Goal: Contribute content: Contribute content

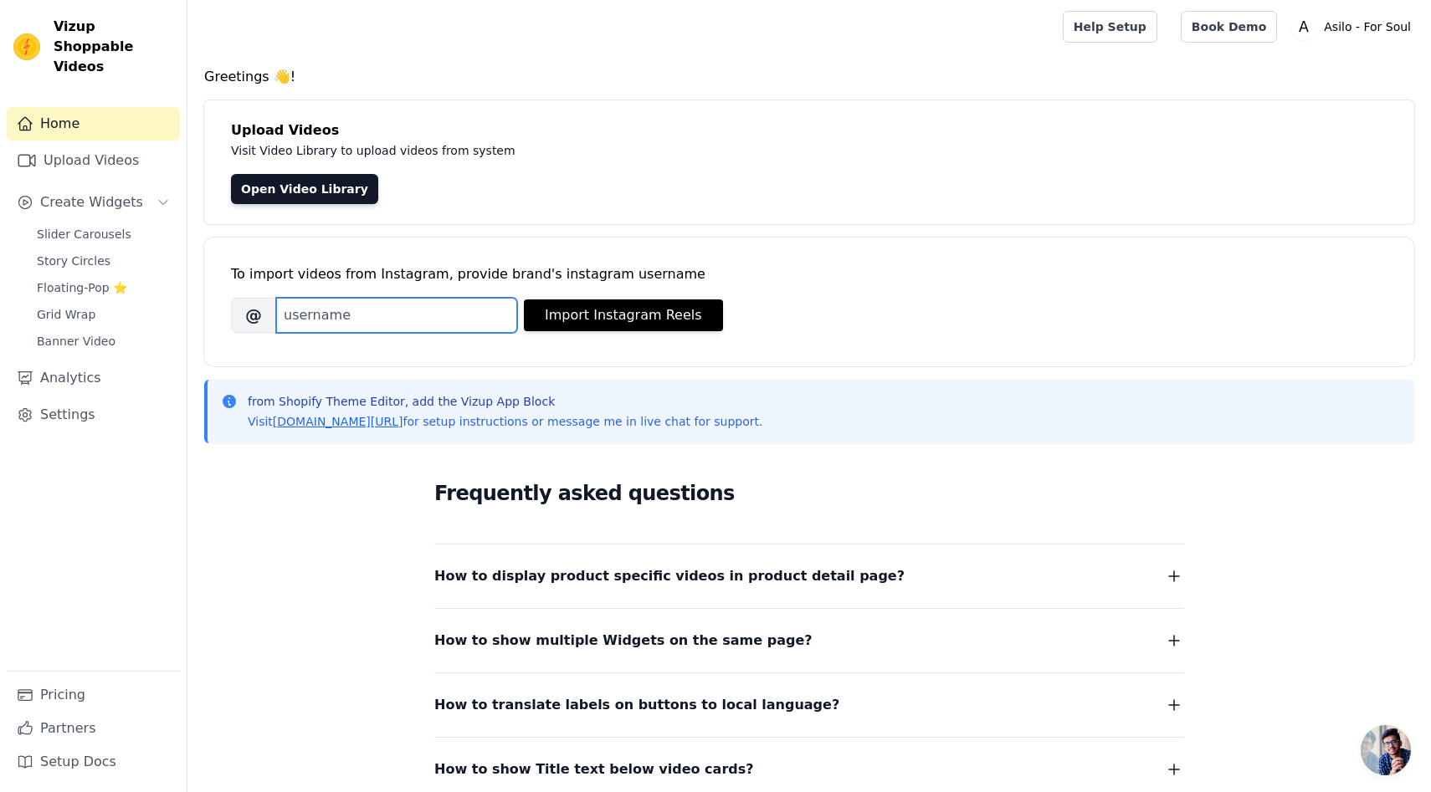
click at [336, 319] on input "Brand's Instagram Username" at bounding box center [396, 315] width 241 height 35
paste input "https://www.instagram.com/asilo_forsoul?utm_source=ig_web_button_share_sheet&ig…"
type input "https://www.instagram.com/asilo_forsoul?utm_source=ig_web_button_share_sheet&ig…"
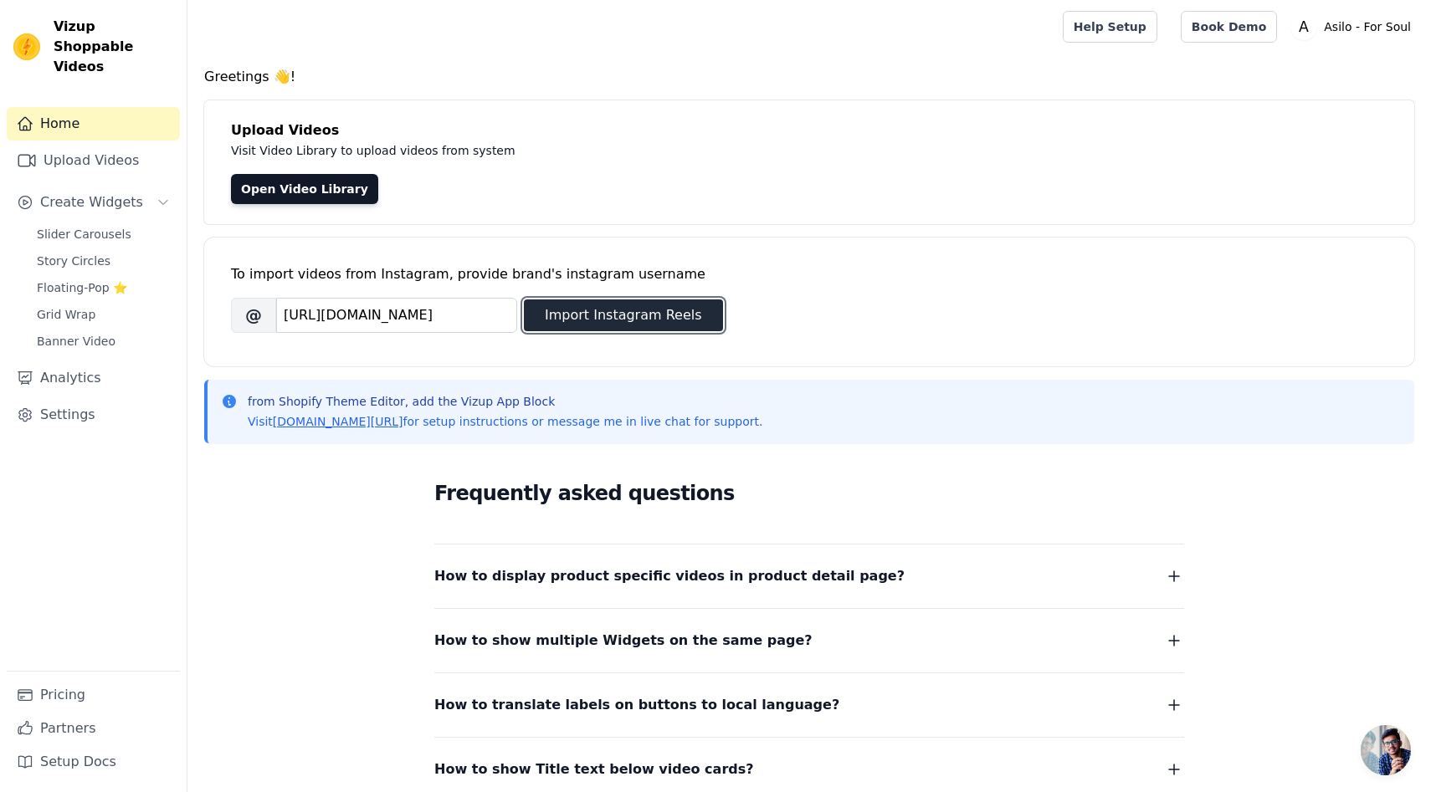
click at [583, 313] on button "Import Instagram Reels" at bounding box center [623, 316] width 199 height 32
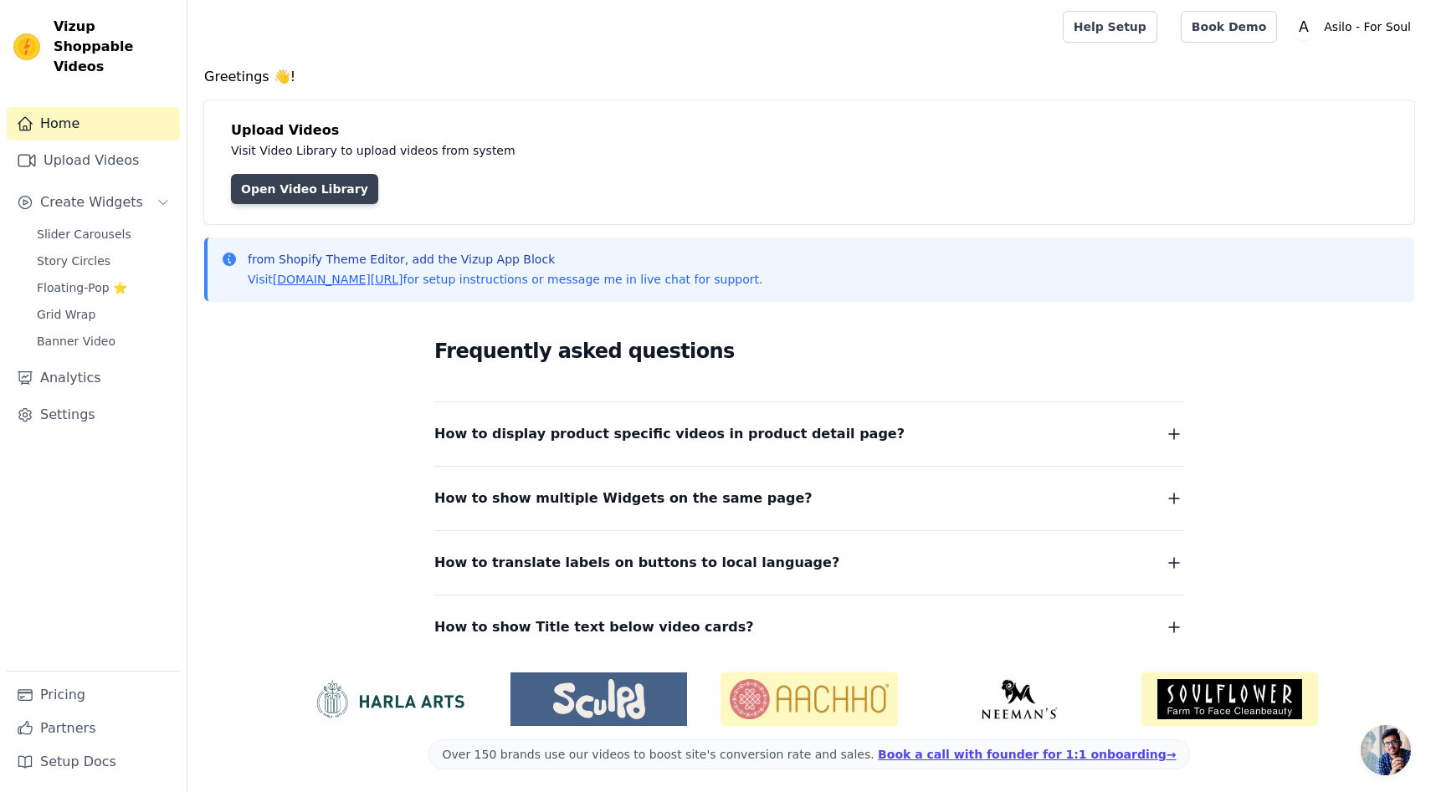
click at [330, 194] on link "Open Video Library" at bounding box center [304, 189] width 147 height 30
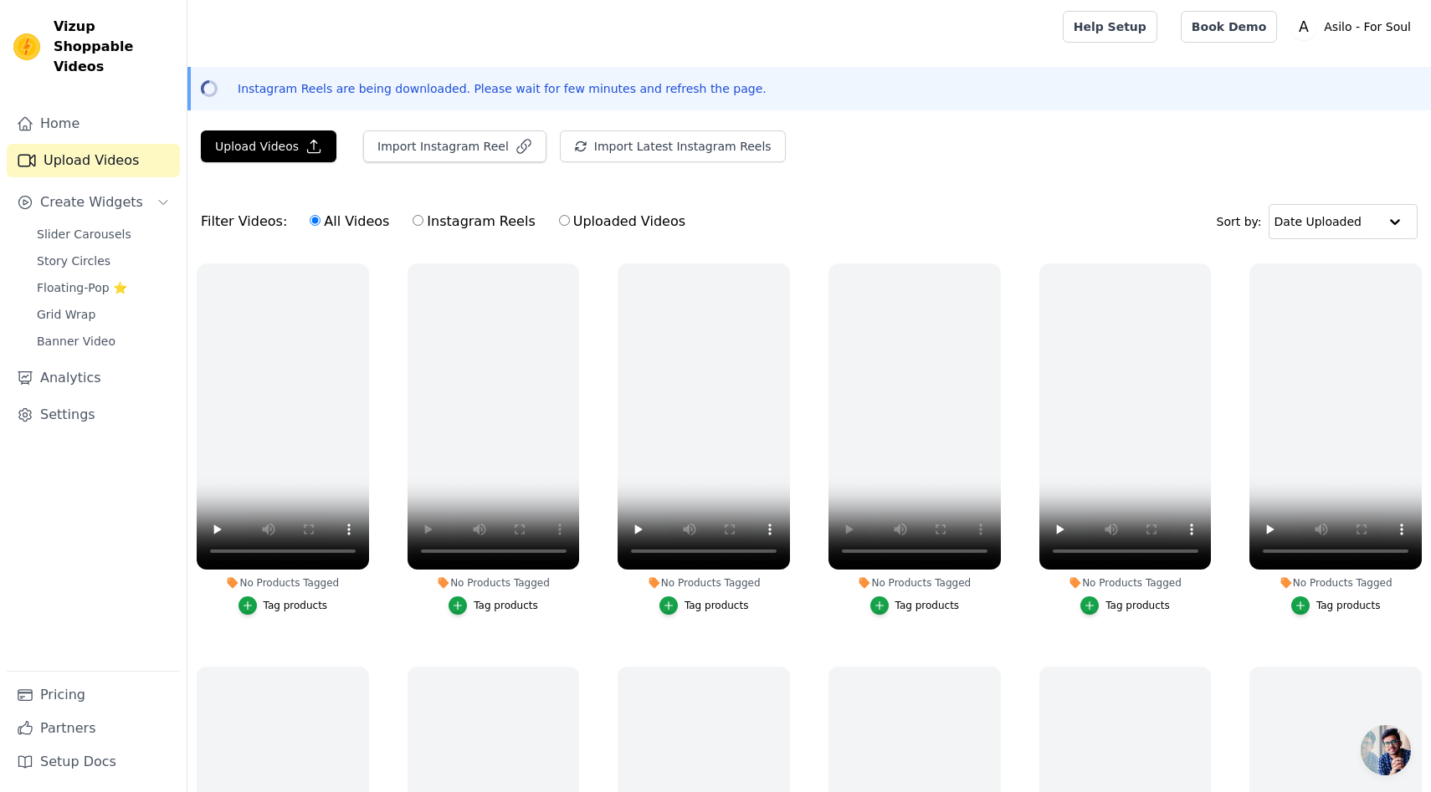
click at [970, 590] on li "No Products Tagged Tag products" at bounding box center [914, 439] width 172 height 351
click at [931, 409] on video at bounding box center [914, 417] width 172 height 306
click at [446, 148] on button "Import Instagram Reel" at bounding box center [454, 147] width 183 height 32
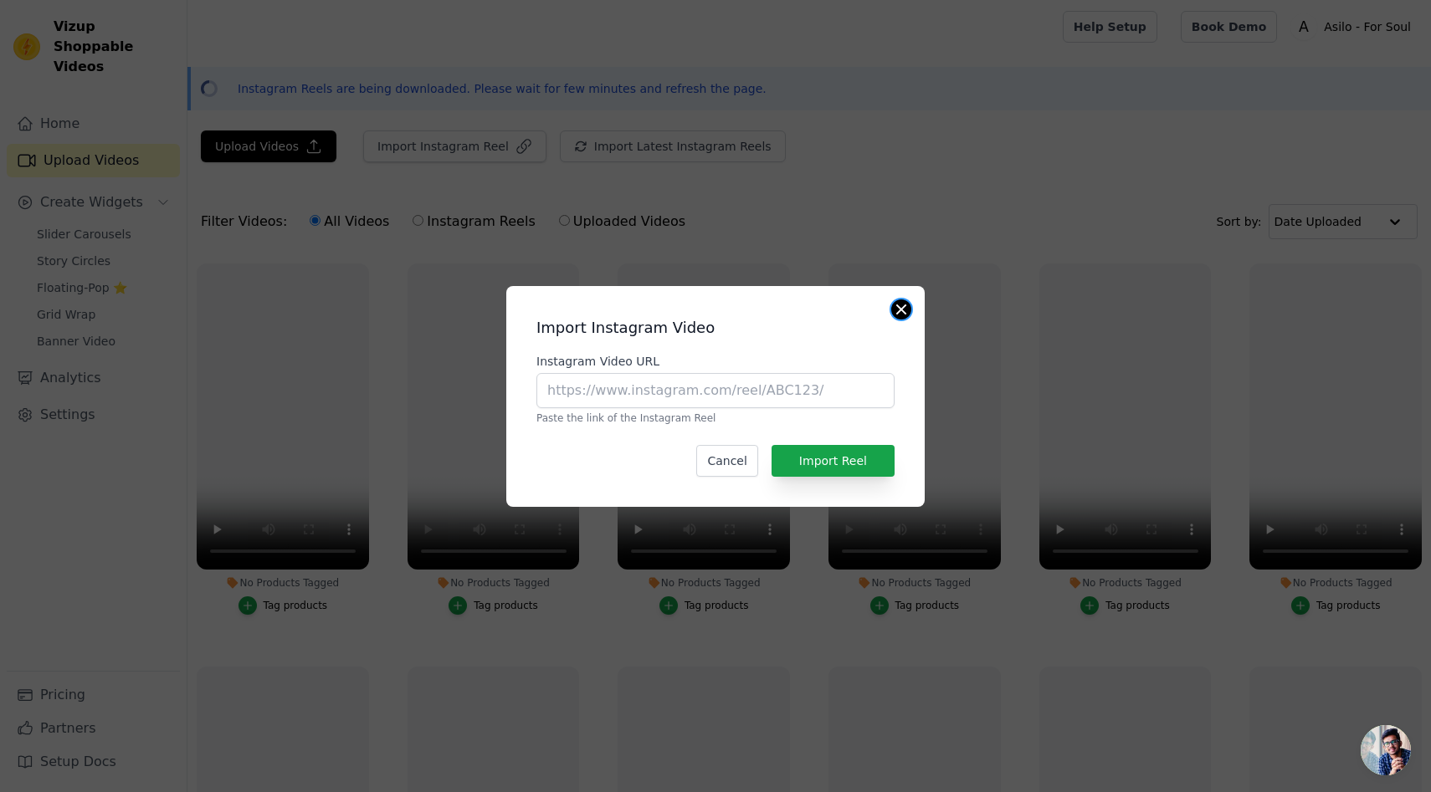
click at [899, 314] on button "Close modal" at bounding box center [901, 310] width 20 height 20
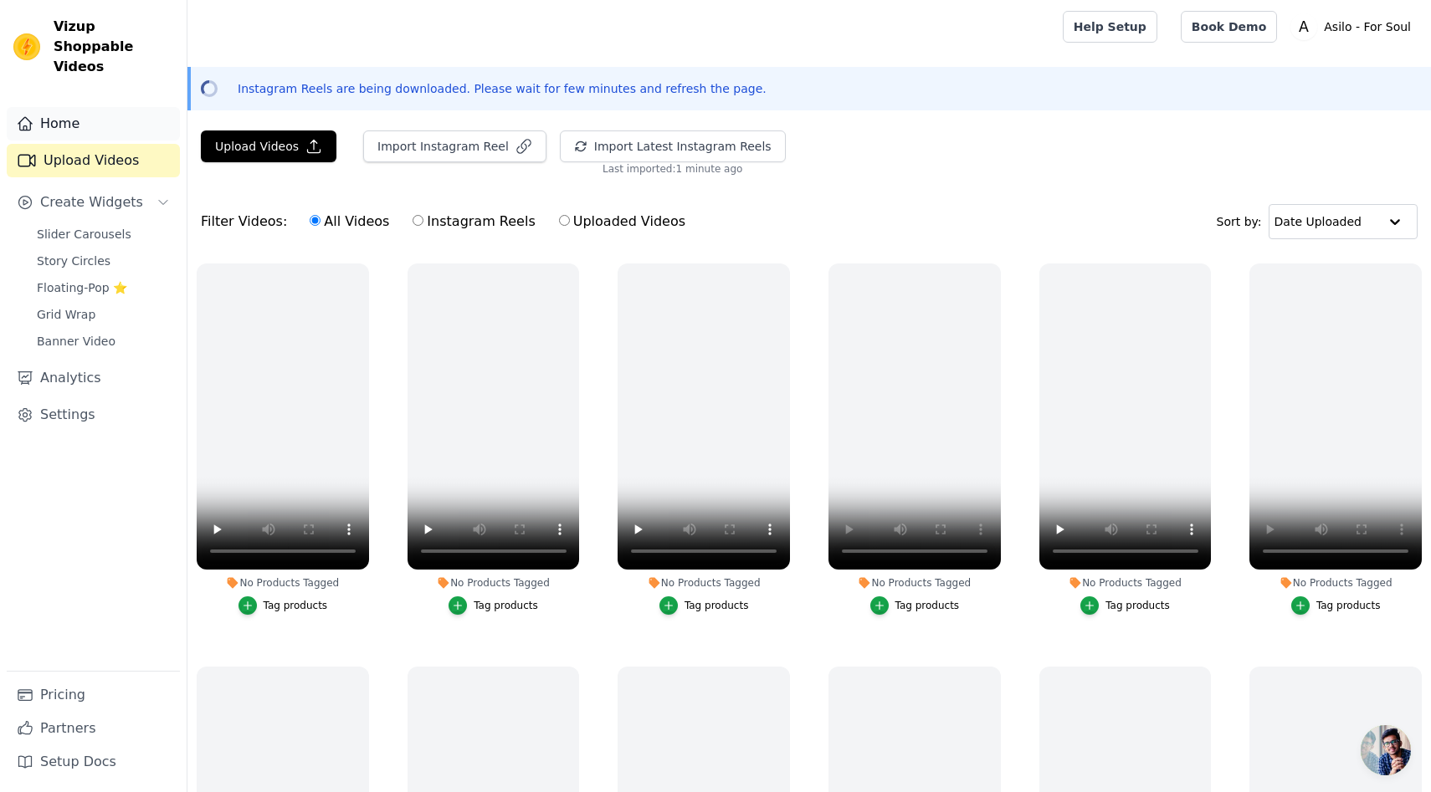
click at [133, 112] on link "Home" at bounding box center [93, 123] width 173 height 33
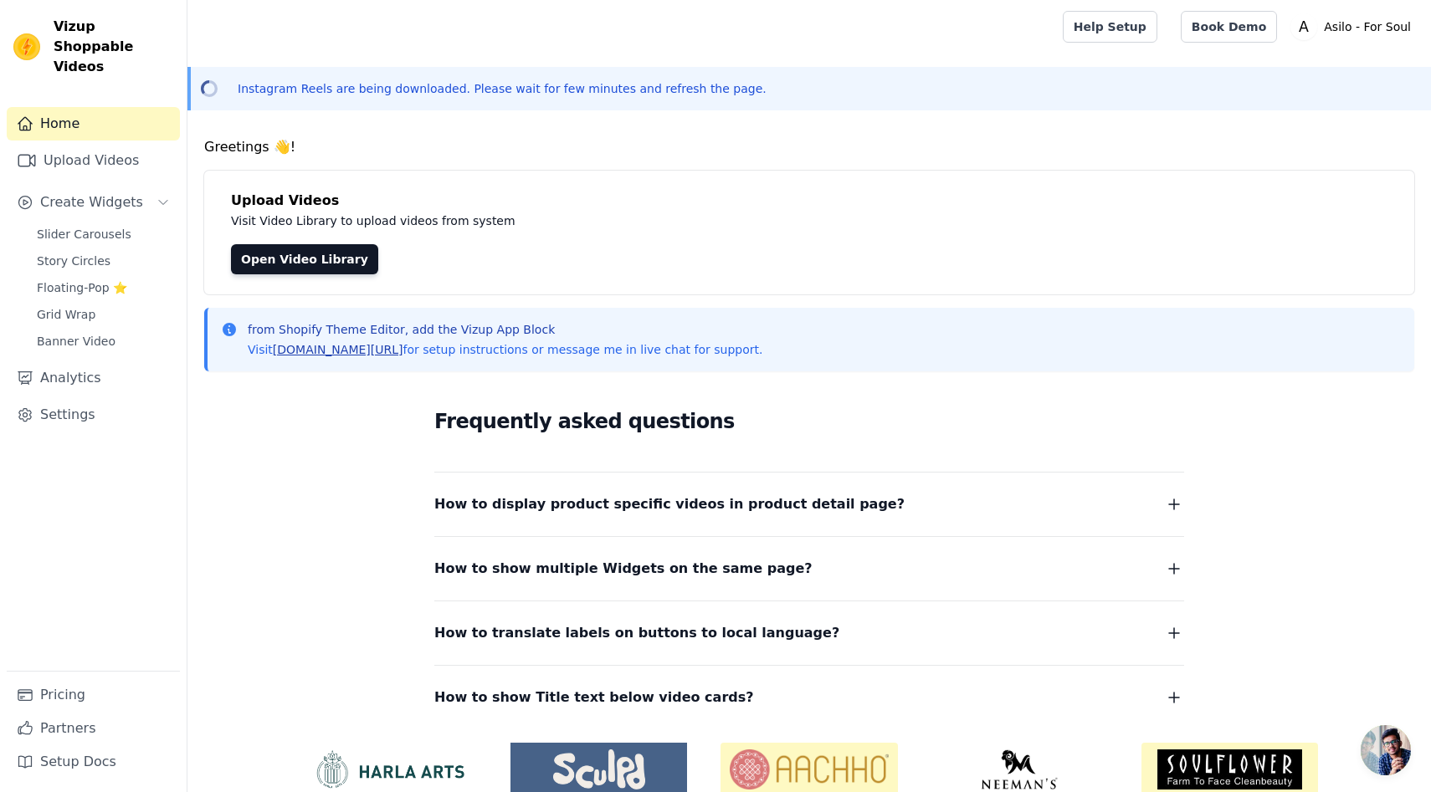
click at [374, 349] on link "[DOMAIN_NAME][URL]" at bounding box center [338, 349] width 131 height 13
click at [496, 213] on p "Visit Video Library to upload videos from system" at bounding box center [606, 221] width 750 height 20
click at [286, 80] on p "Instagram Reels are being downloaded. Please wait for few minutes and refresh t…" at bounding box center [502, 88] width 529 height 17
click at [130, 107] on link "Home" at bounding box center [93, 123] width 173 height 33
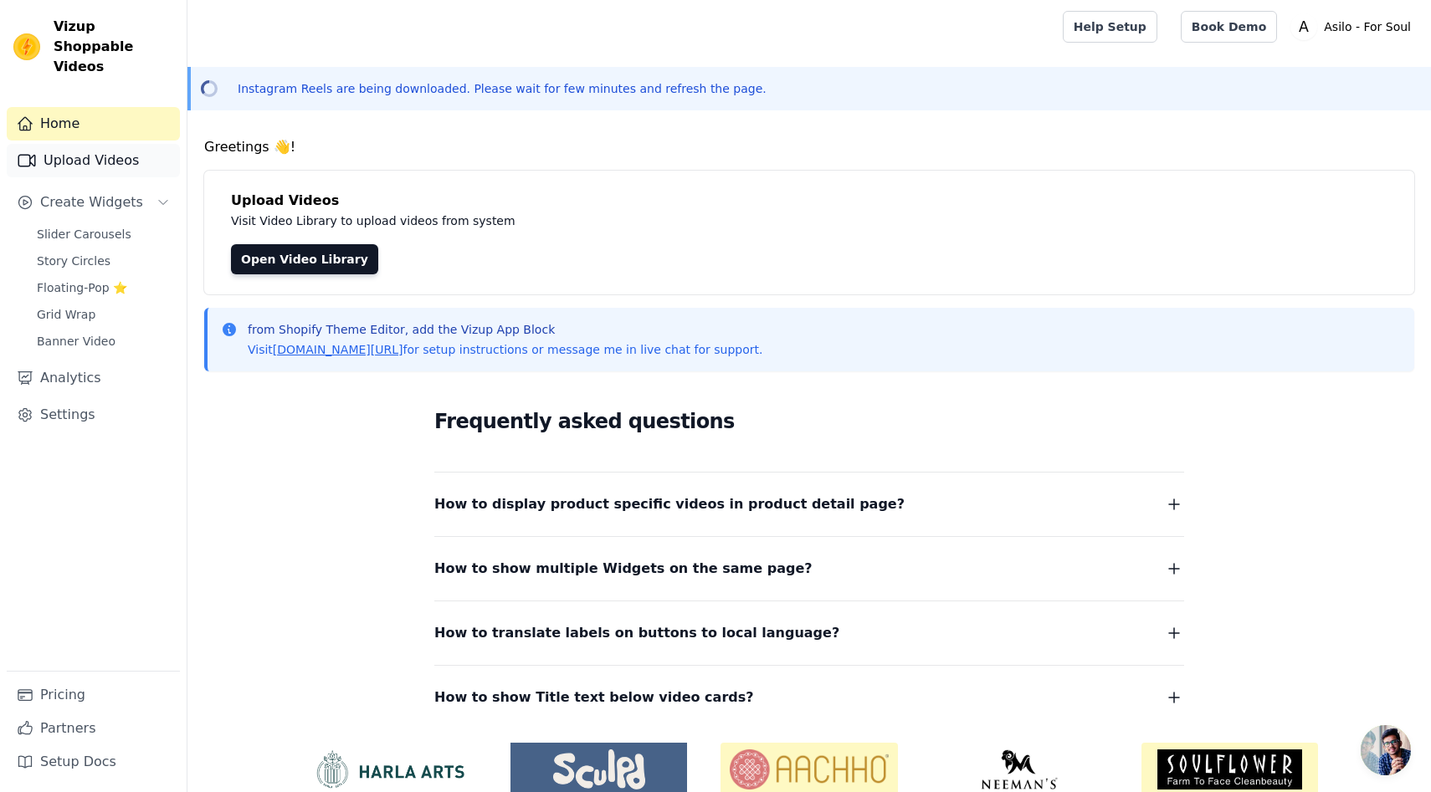
click at [126, 144] on link "Upload Videos" at bounding box center [93, 160] width 173 height 33
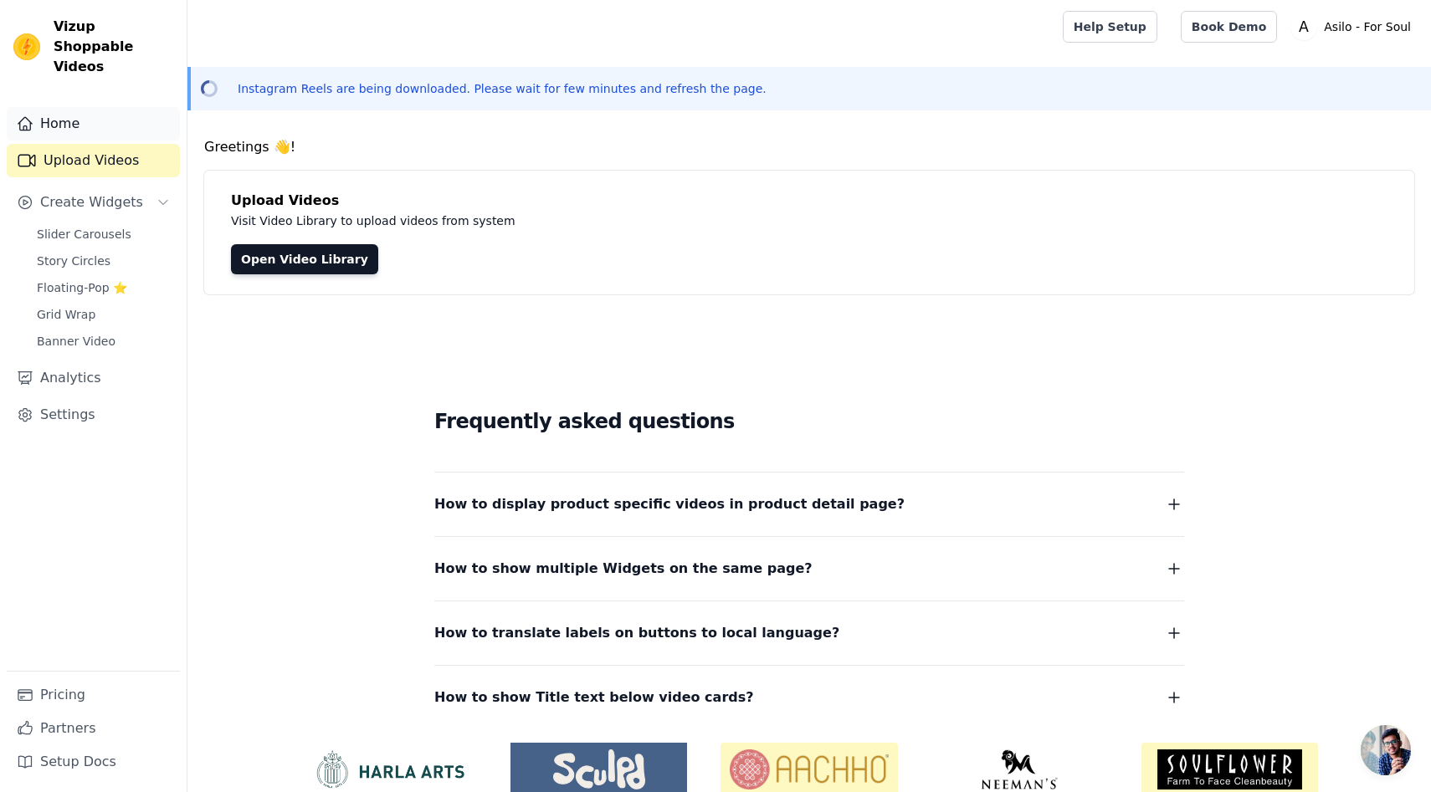
click at [126, 113] on link "Home" at bounding box center [93, 123] width 173 height 33
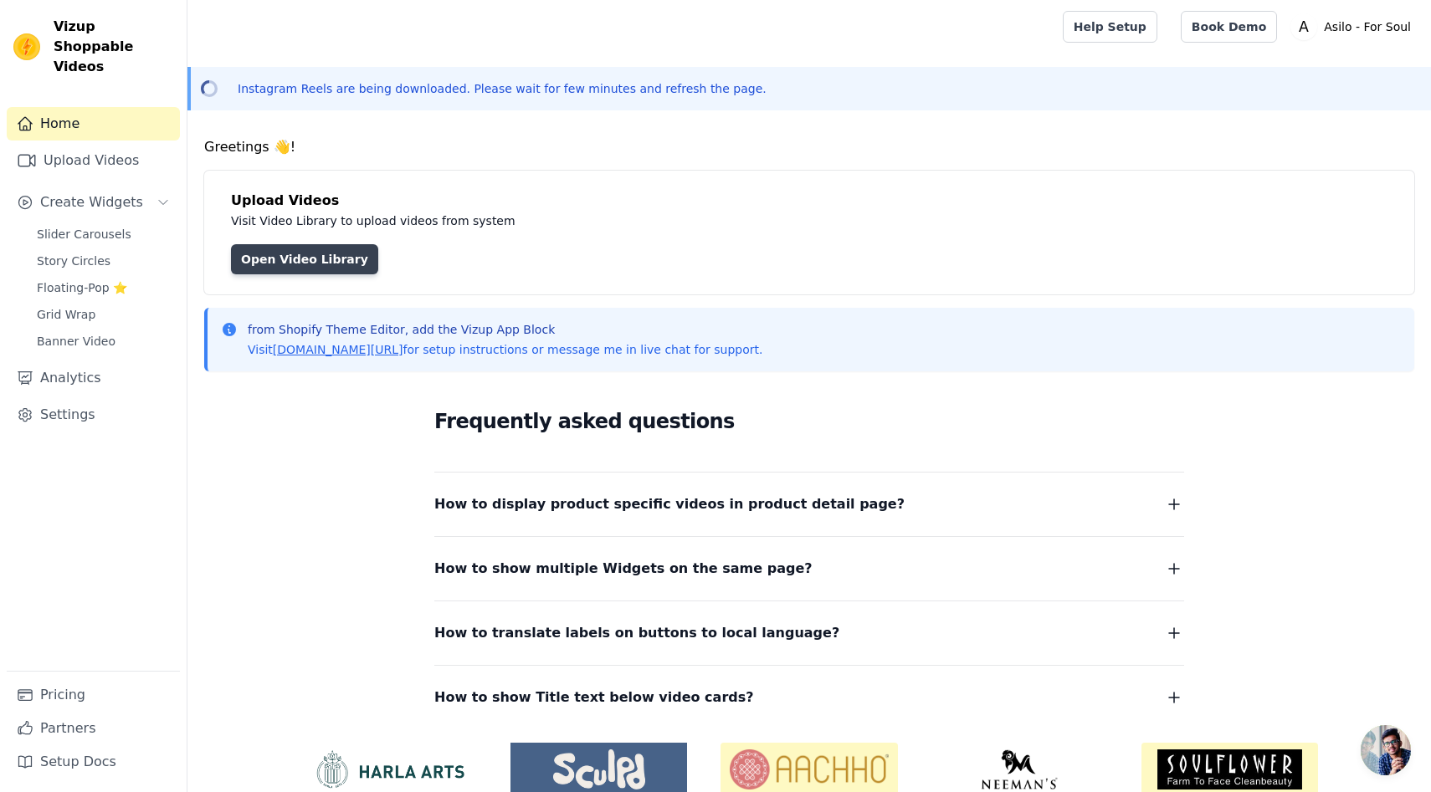
click at [308, 269] on link "Open Video Library" at bounding box center [304, 259] width 147 height 30
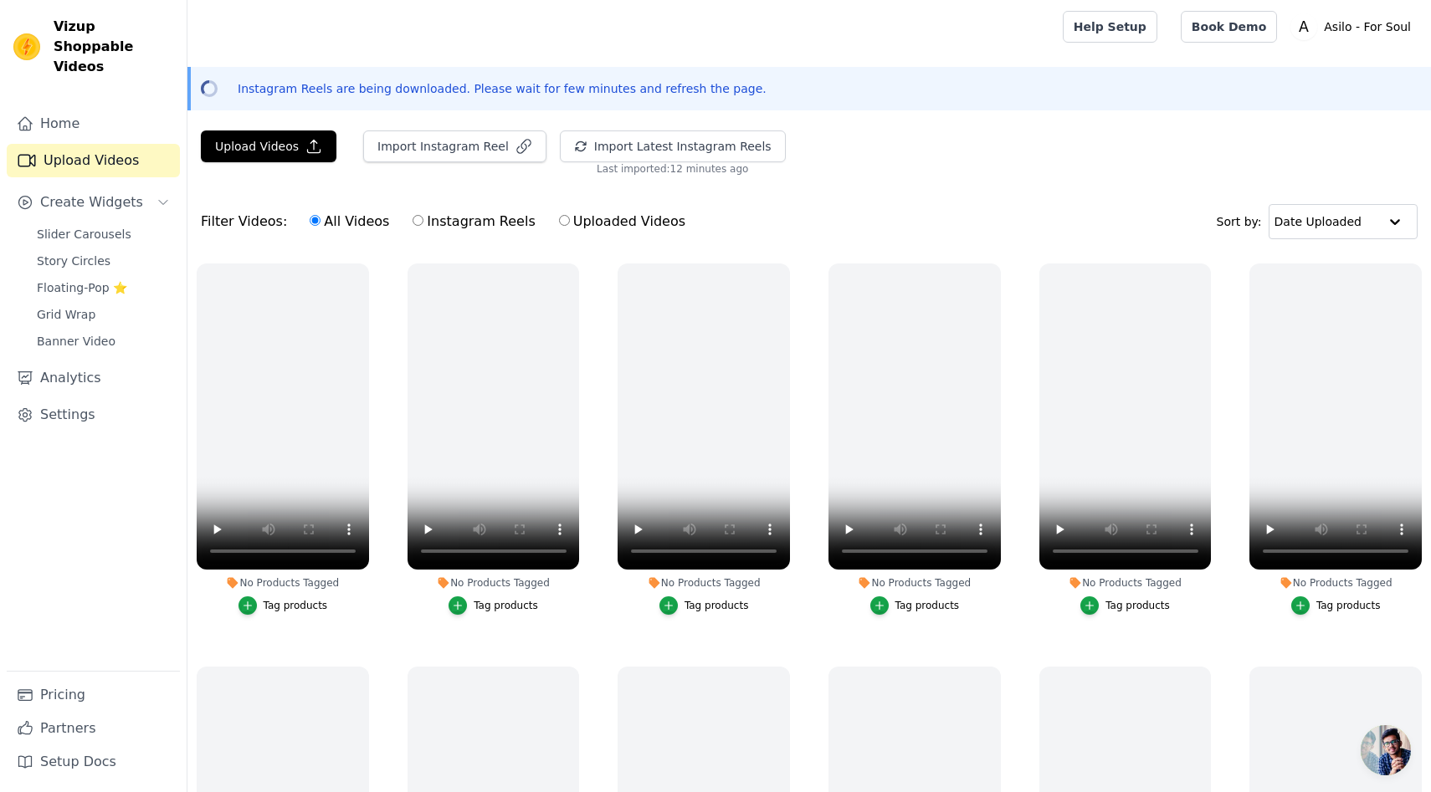
click at [559, 218] on input "Uploaded Videos" at bounding box center [564, 220] width 11 height 11
radio input "true"
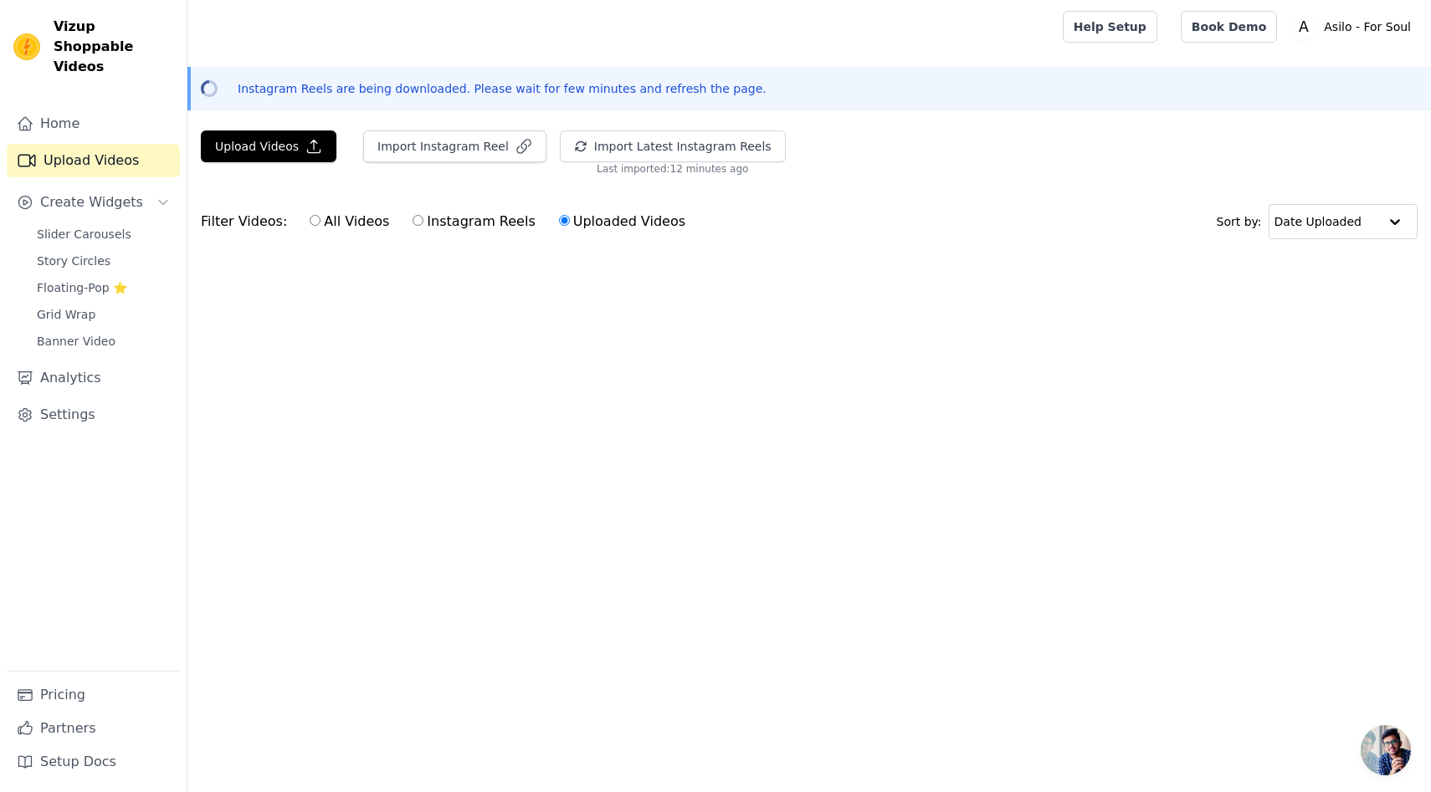
click at [310, 219] on input "All Videos" at bounding box center [315, 220] width 11 height 11
radio input "true"
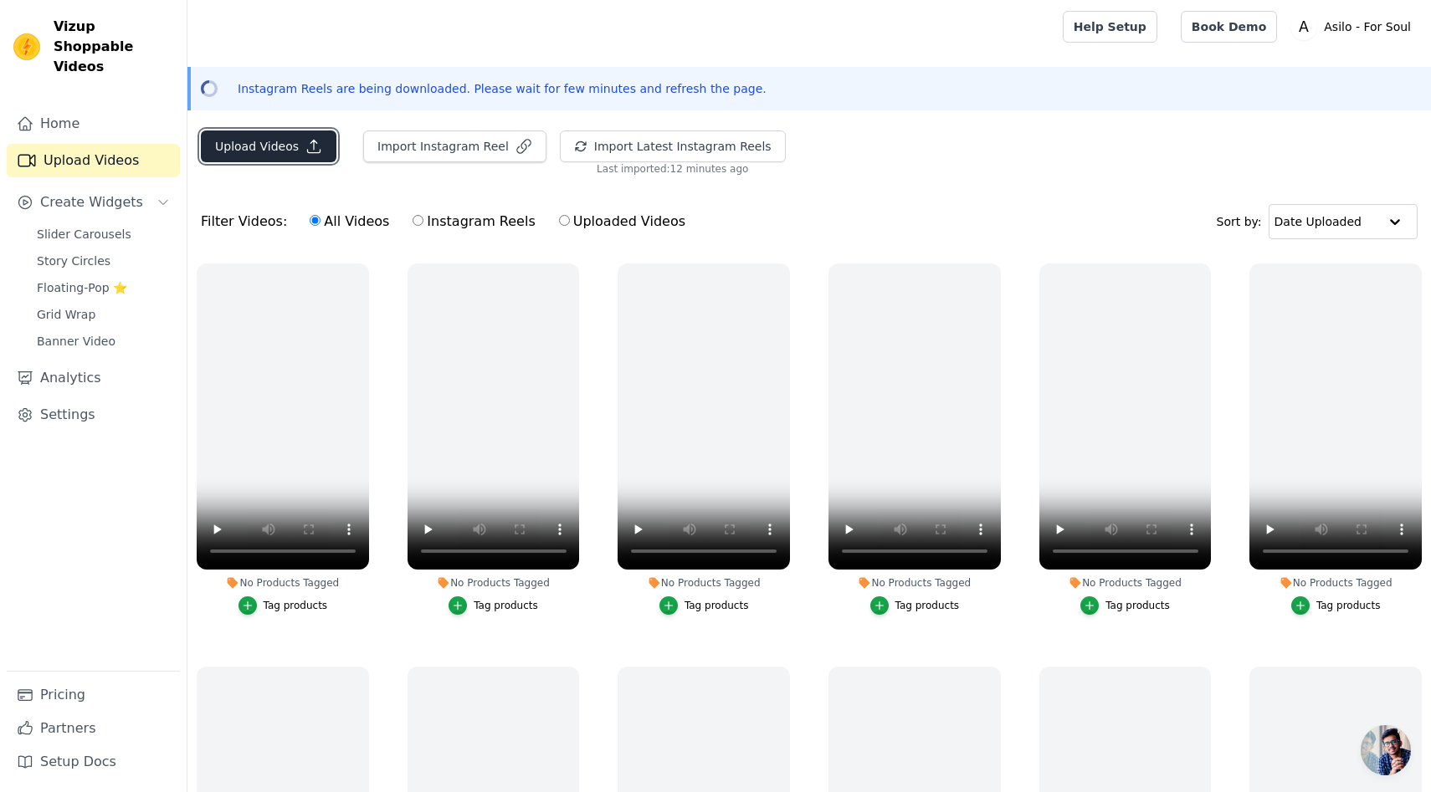
click at [310, 139] on icon "button" at bounding box center [313, 146] width 17 height 17
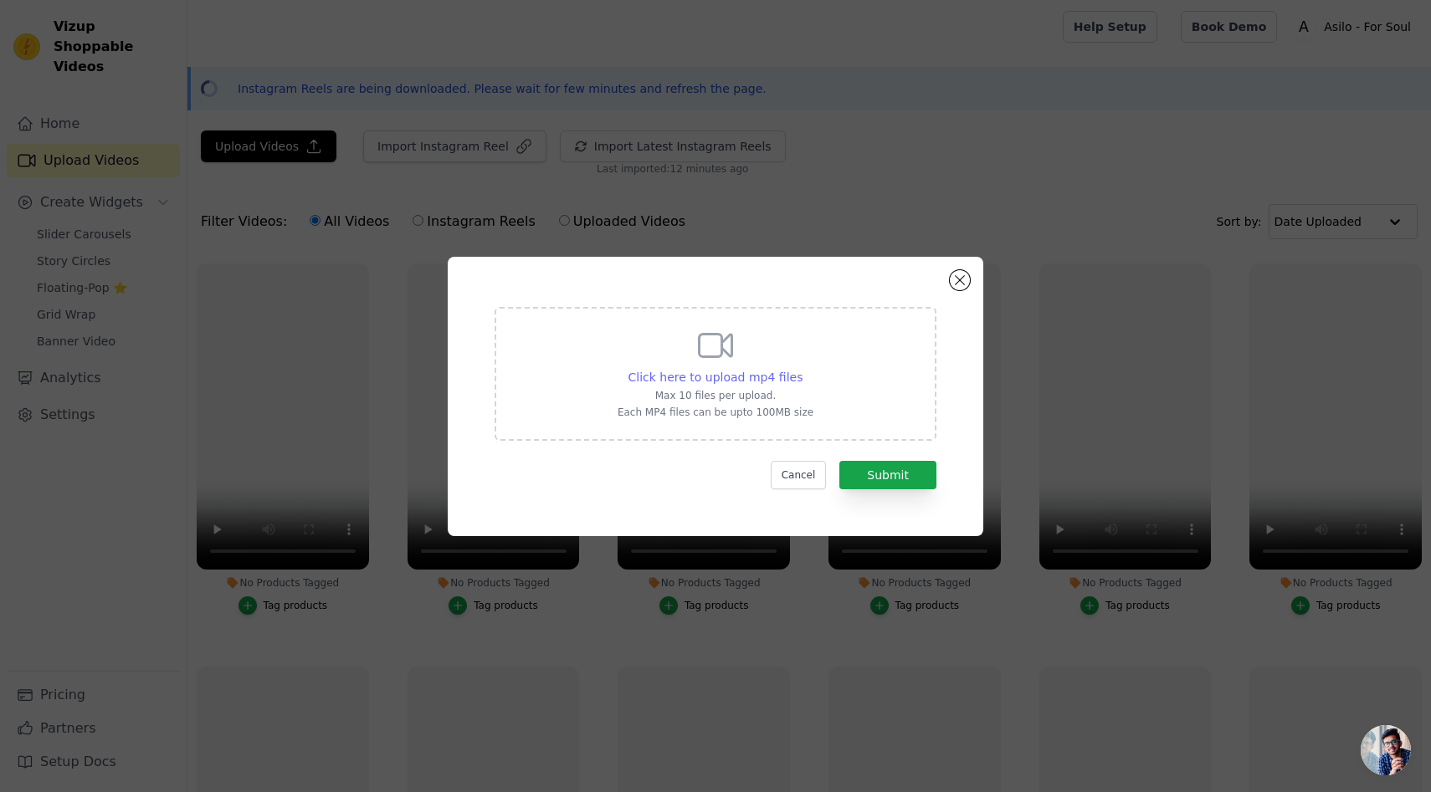
click at [766, 375] on span "Click here to upload mp4 files" at bounding box center [715, 377] width 175 height 13
click at [801, 369] on input "Click here to upload mp4 files Max 10 files per upload. Each MP4 files can be u…" at bounding box center [801, 368] width 1 height 1
click at [806, 483] on button "Cancel" at bounding box center [799, 475] width 56 height 28
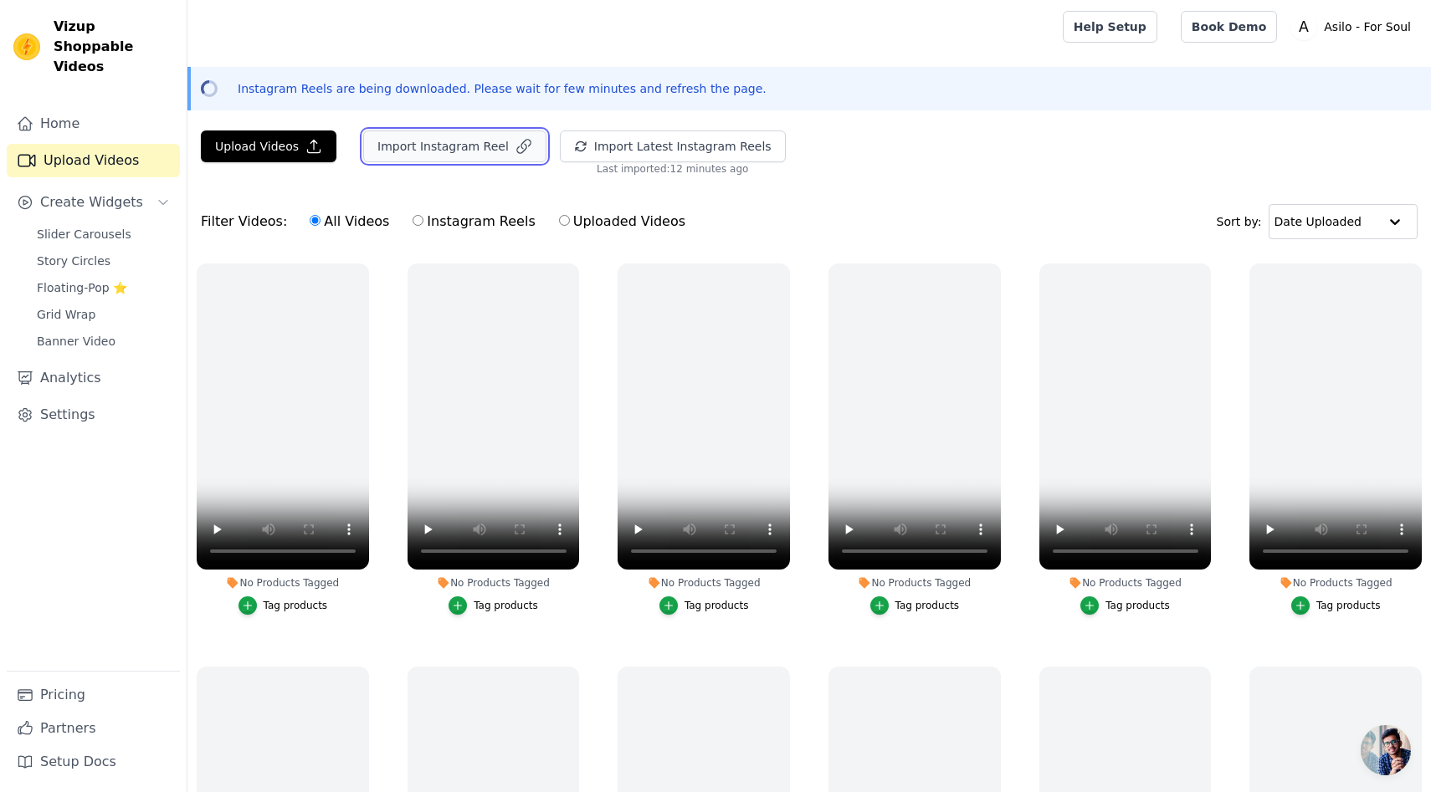
click at [494, 151] on button "Import Instagram Reel" at bounding box center [454, 147] width 183 height 32
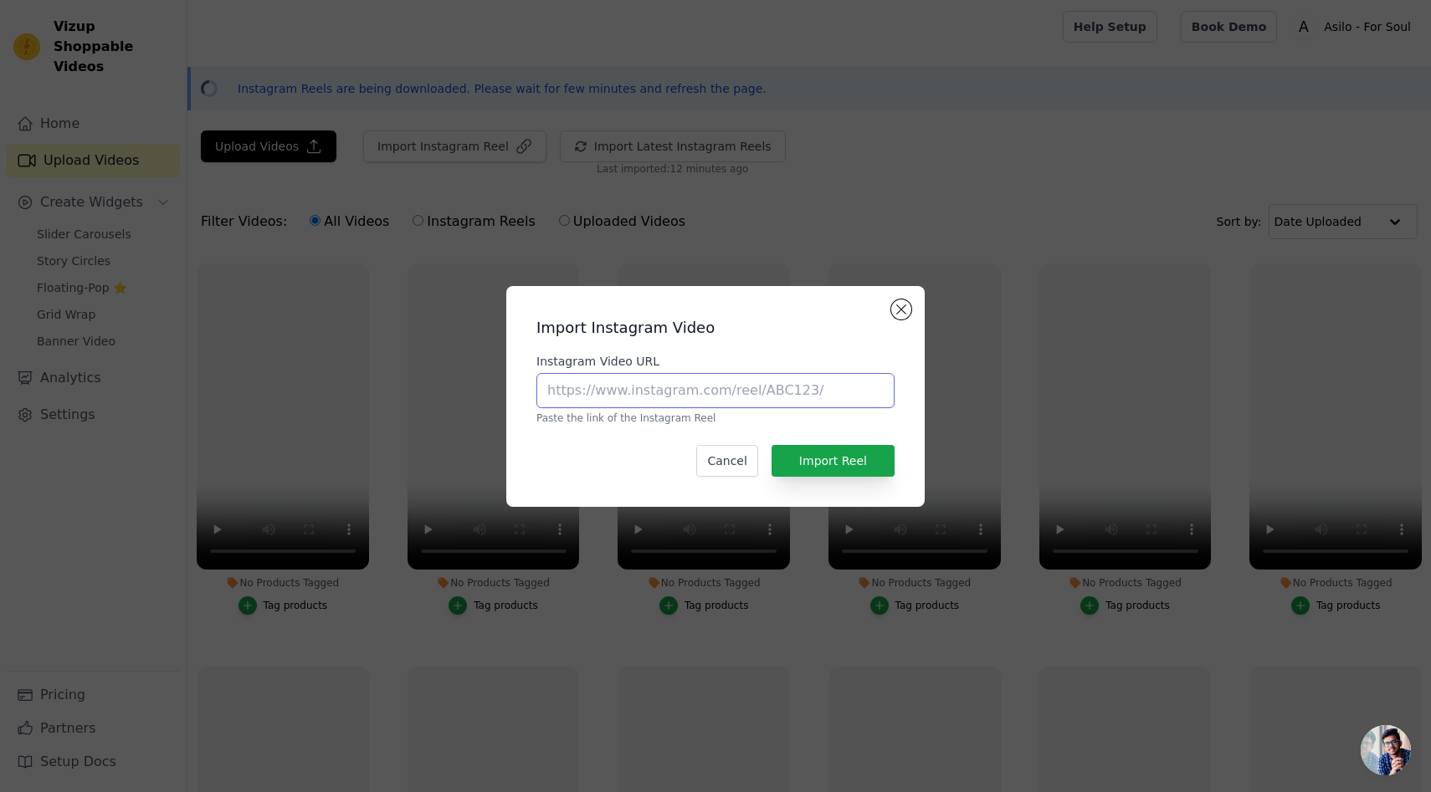
click at [648, 390] on input "Instagram Video URL" at bounding box center [715, 390] width 358 height 35
paste input "[URL][DOMAIN_NAME]"
type input "[URL][DOMAIN_NAME]"
click at [828, 458] on button "Import Reel" at bounding box center [832, 461] width 123 height 32
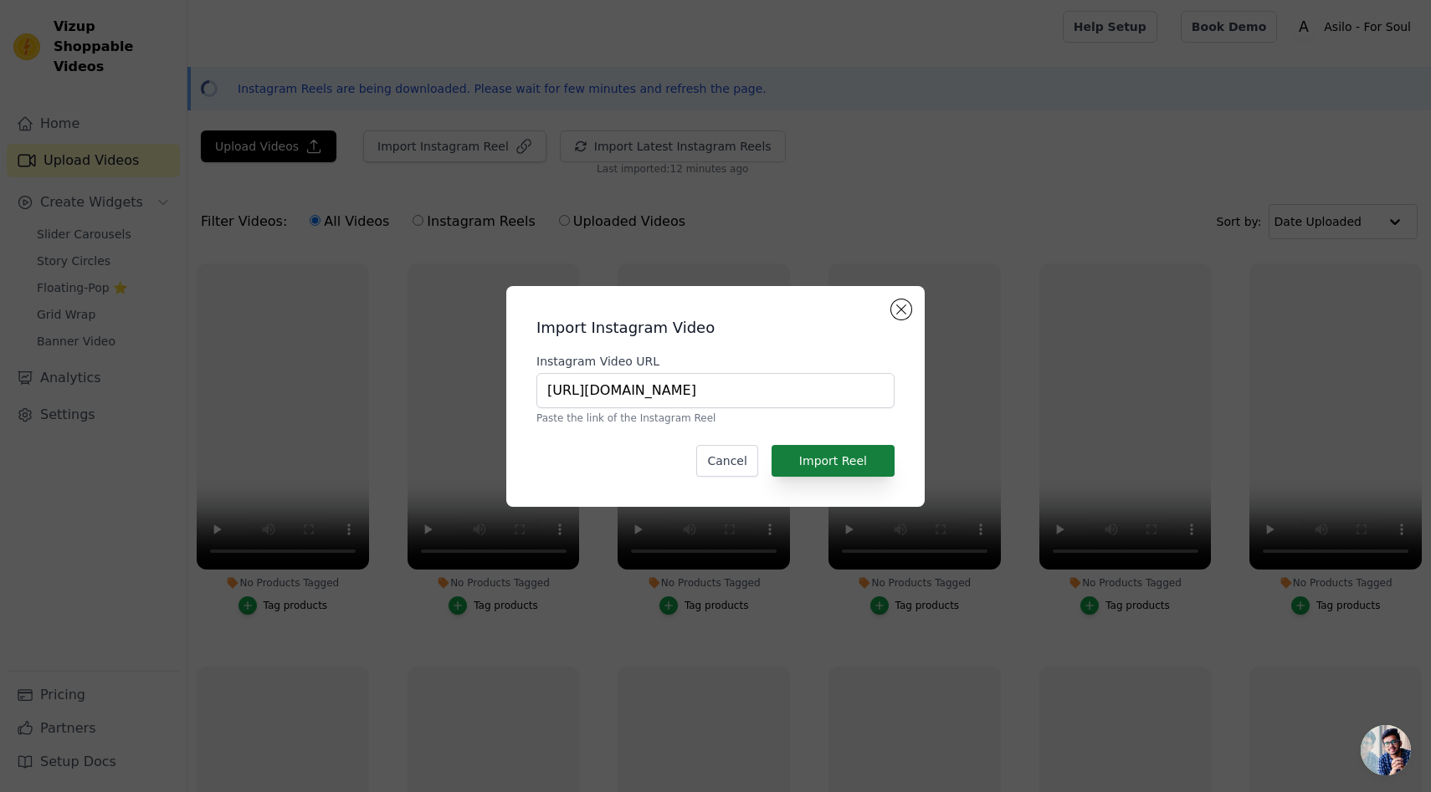
scroll to position [0, 0]
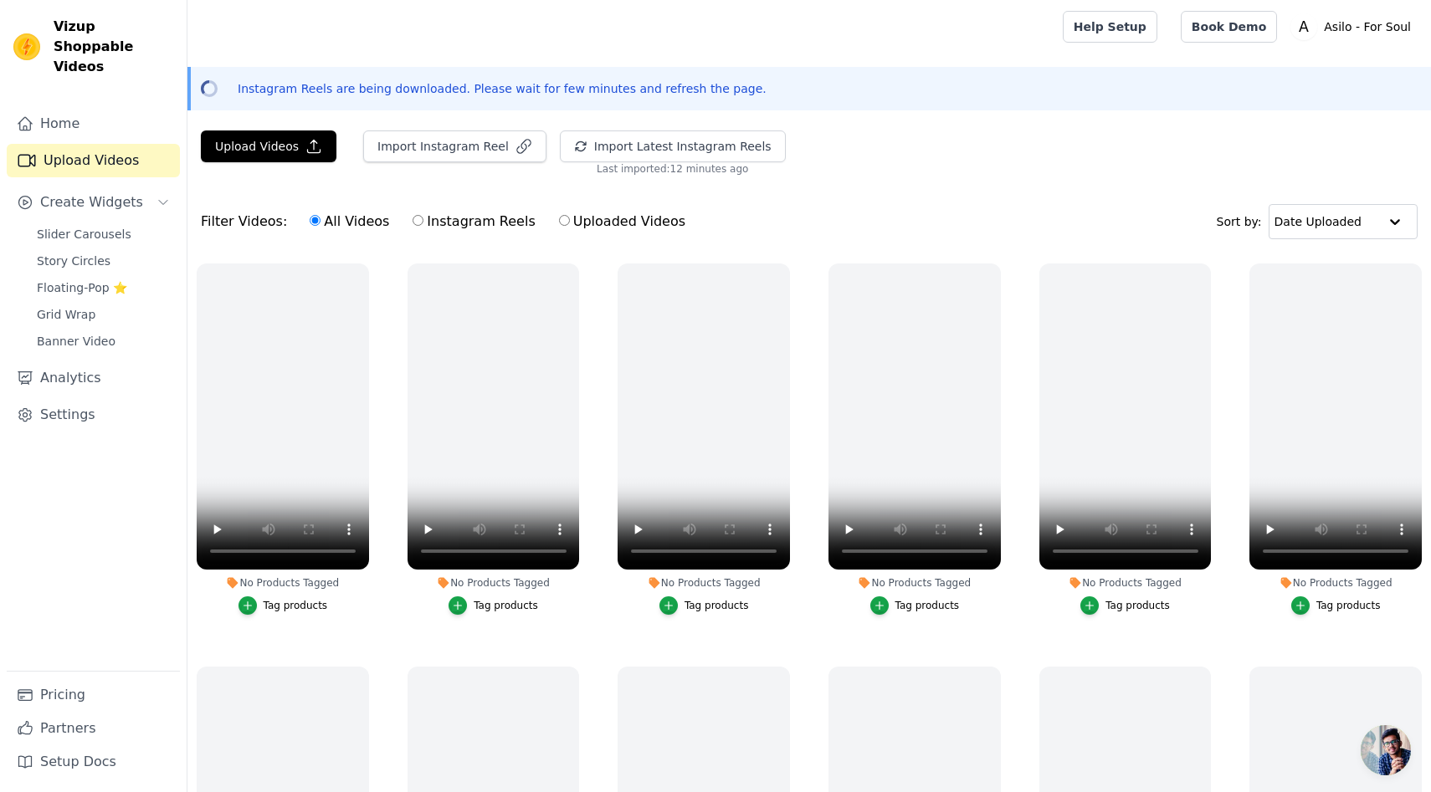
click at [403, 612] on div "No Products Tagged Tag products" at bounding box center [493, 442] width 191 height 376
click at [303, 158] on button "Upload Videos" at bounding box center [269, 147] width 136 height 32
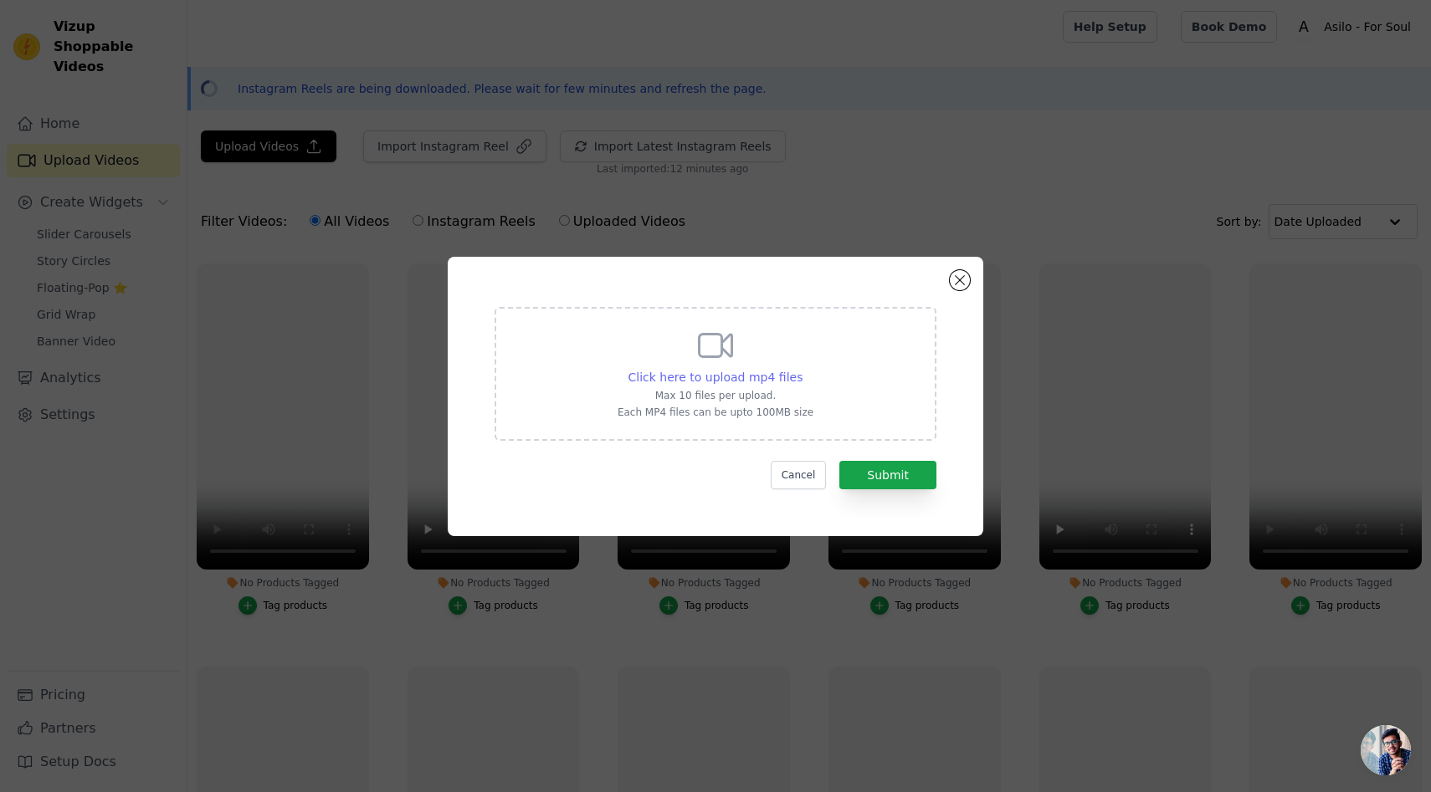
click at [741, 374] on span "Click here to upload mp4 files" at bounding box center [715, 377] width 175 height 13
click at [801, 369] on input "Click here to upload mp4 files Max 10 files per upload. Each MP4 files can be u…" at bounding box center [801, 368] width 1 height 1
type input "C:\fakepath\reel-7wwqaj-2y.myshopify.com-3552633142721880621_66519808693.mp4"
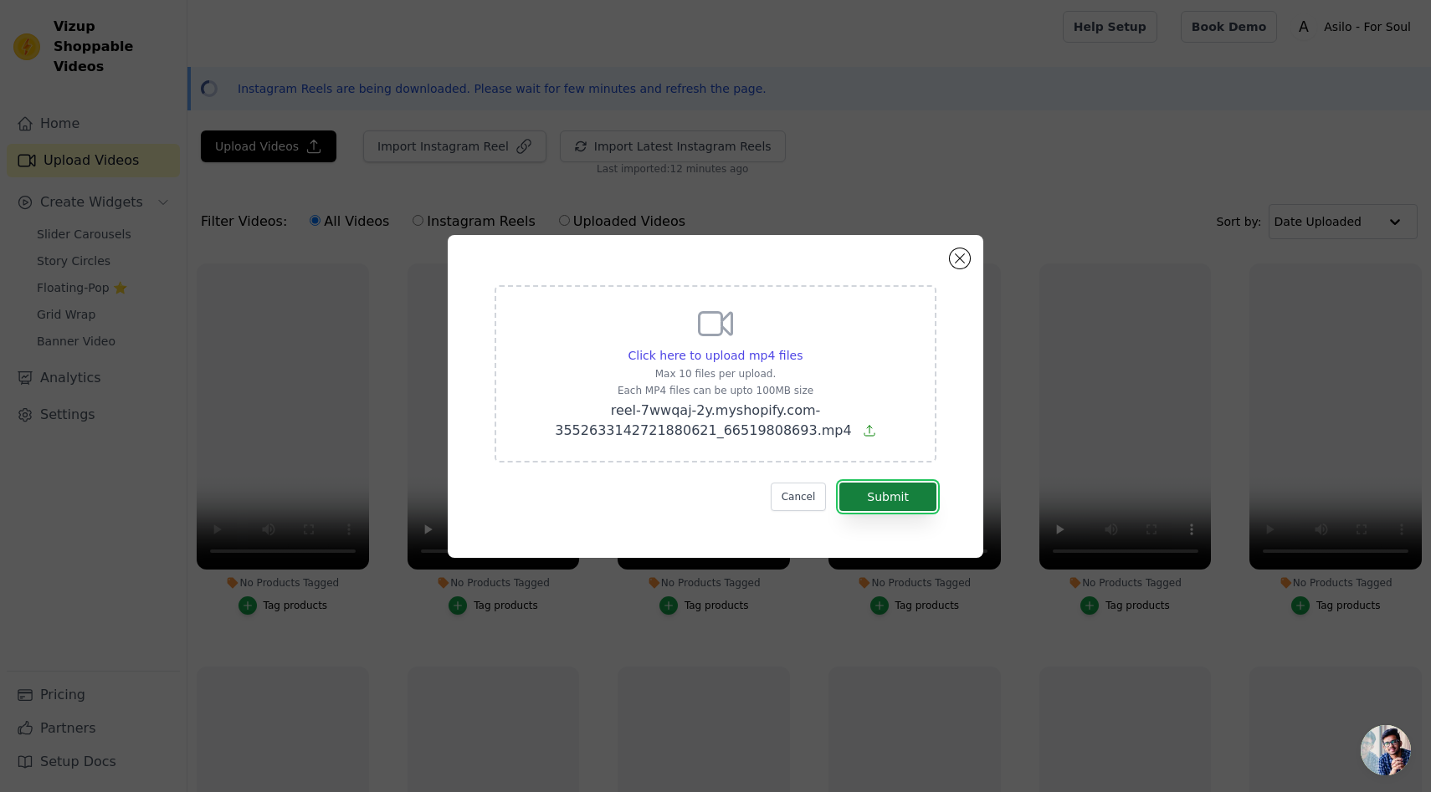
click at [881, 504] on button "Submit" at bounding box center [887, 497] width 97 height 28
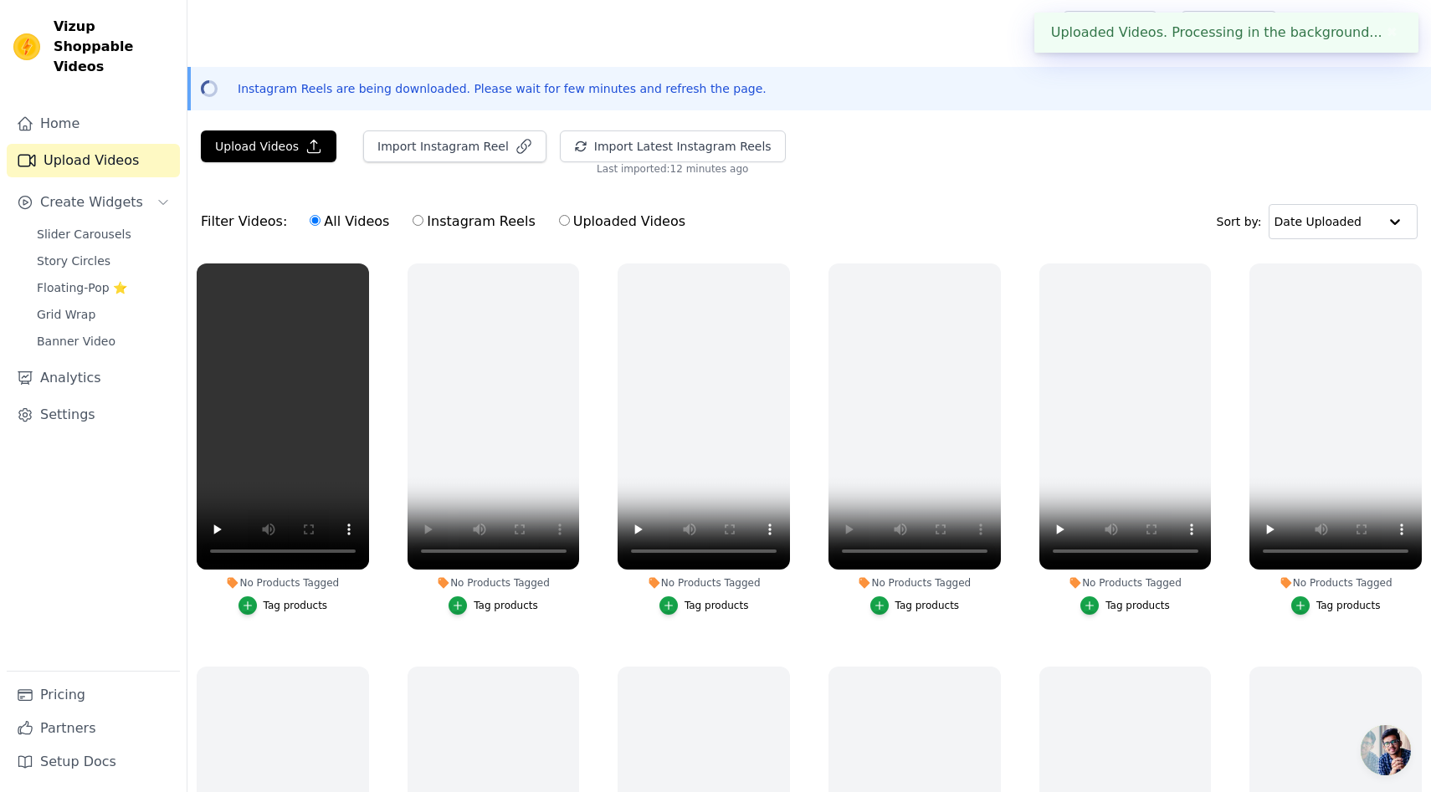
click at [559, 219] on input "Uploaded Videos" at bounding box center [564, 220] width 11 height 11
radio input "true"
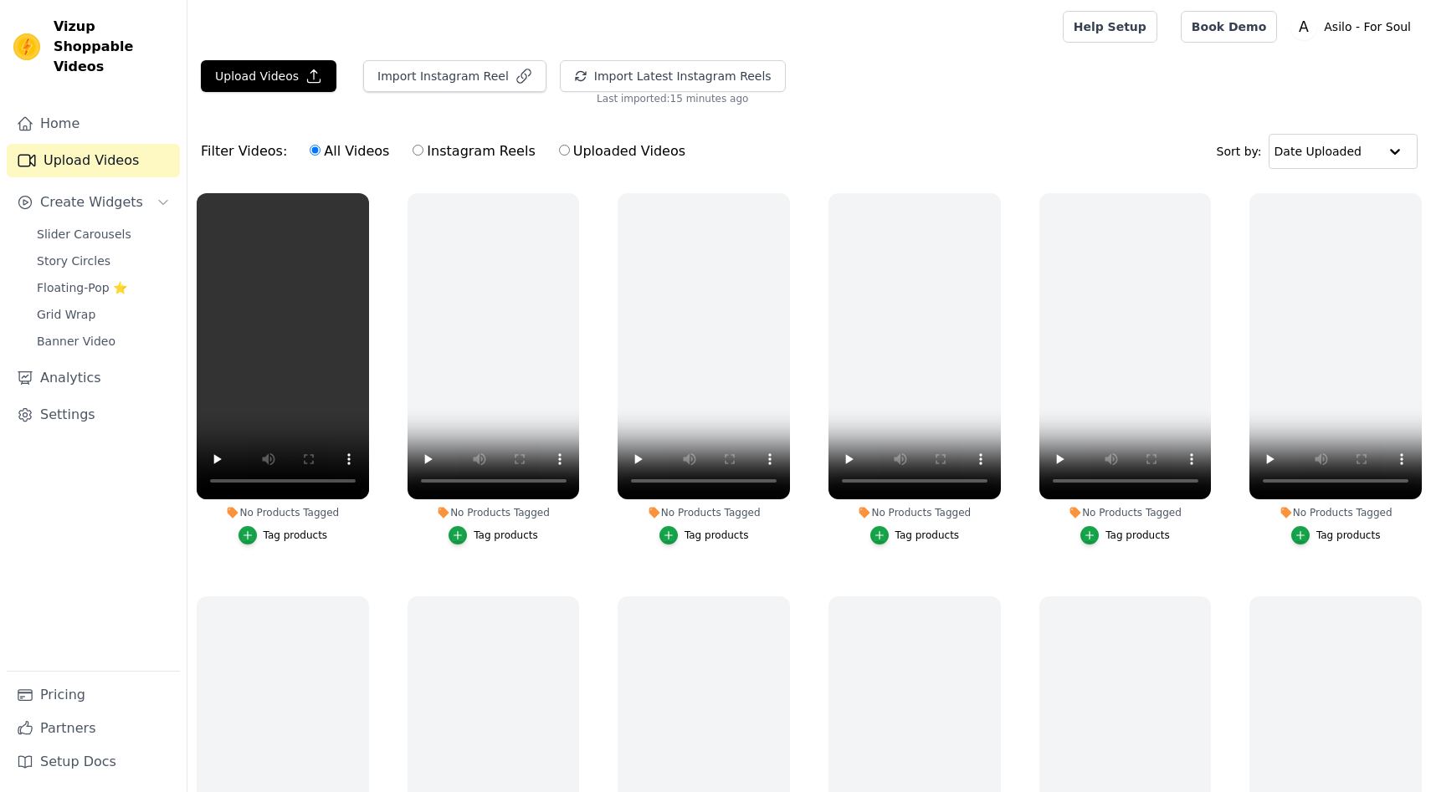
click at [559, 147] on input "Uploaded Videos" at bounding box center [564, 150] width 11 height 11
radio input "true"
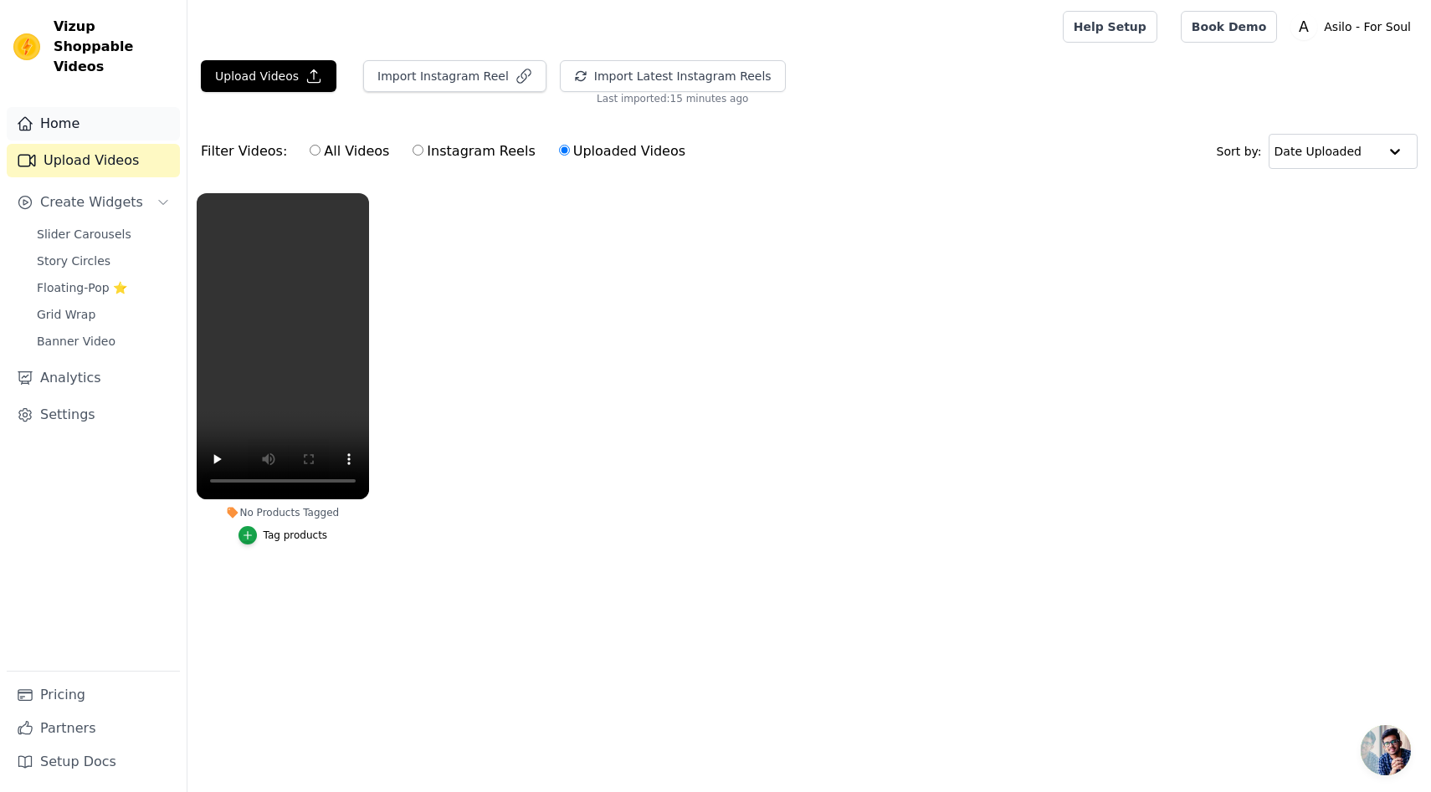
click at [100, 115] on link "Home" at bounding box center [93, 123] width 173 height 33
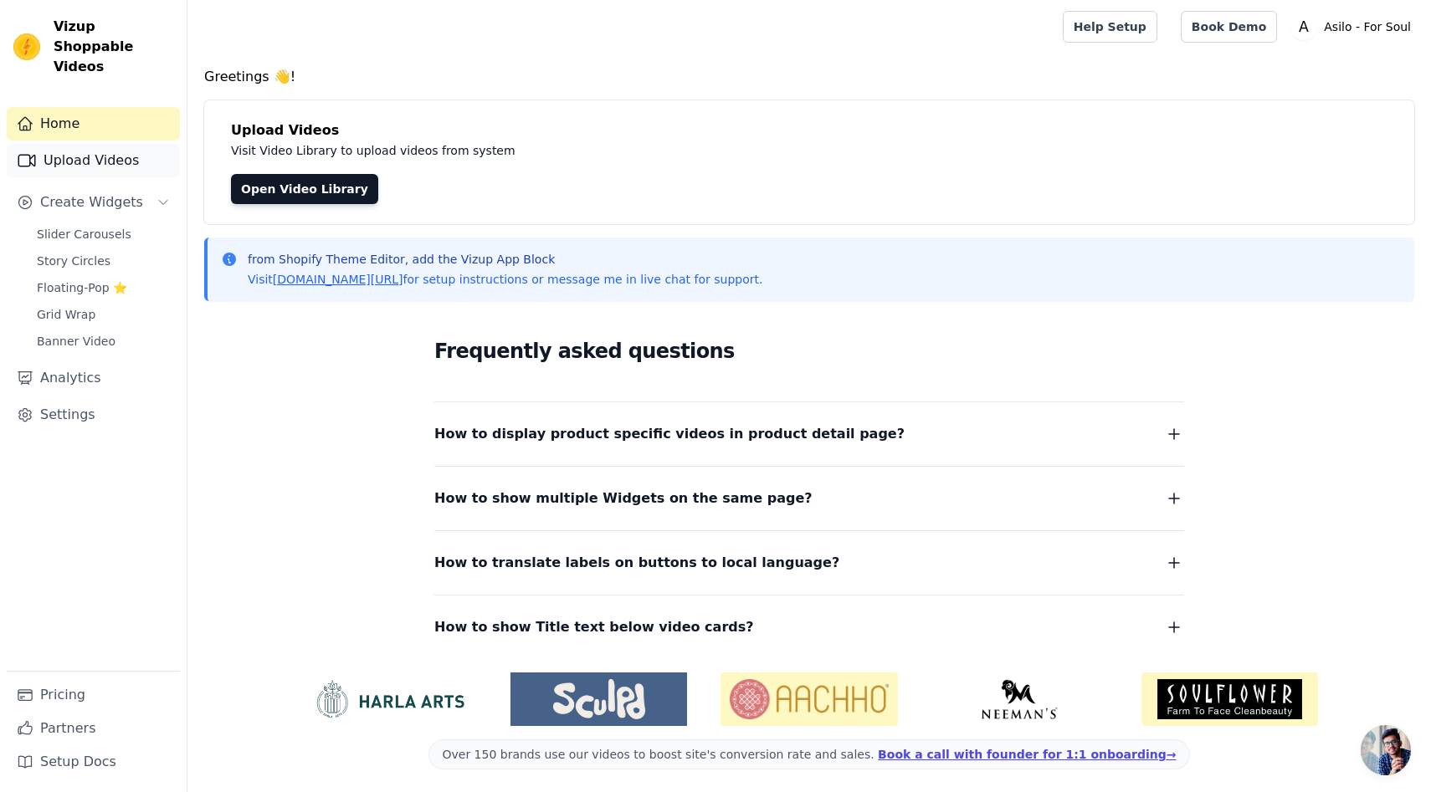
click at [69, 144] on link "Upload Videos" at bounding box center [93, 160] width 173 height 33
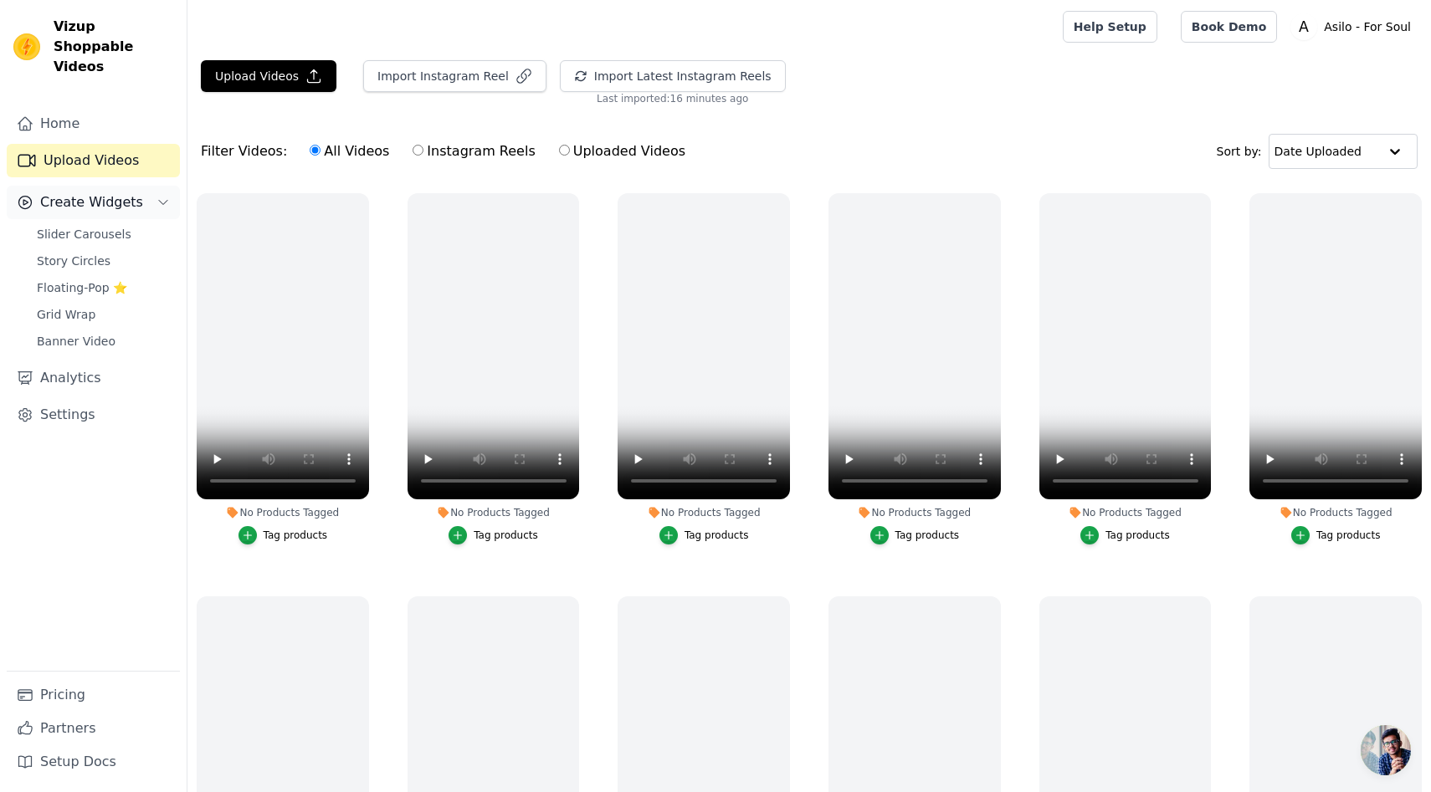
click at [149, 186] on button "Create Widgets" at bounding box center [93, 202] width 173 height 33
click at [161, 186] on button "Create Widgets" at bounding box center [93, 202] width 173 height 33
click at [149, 223] on link "Slider Carousels" at bounding box center [103, 234] width 153 height 23
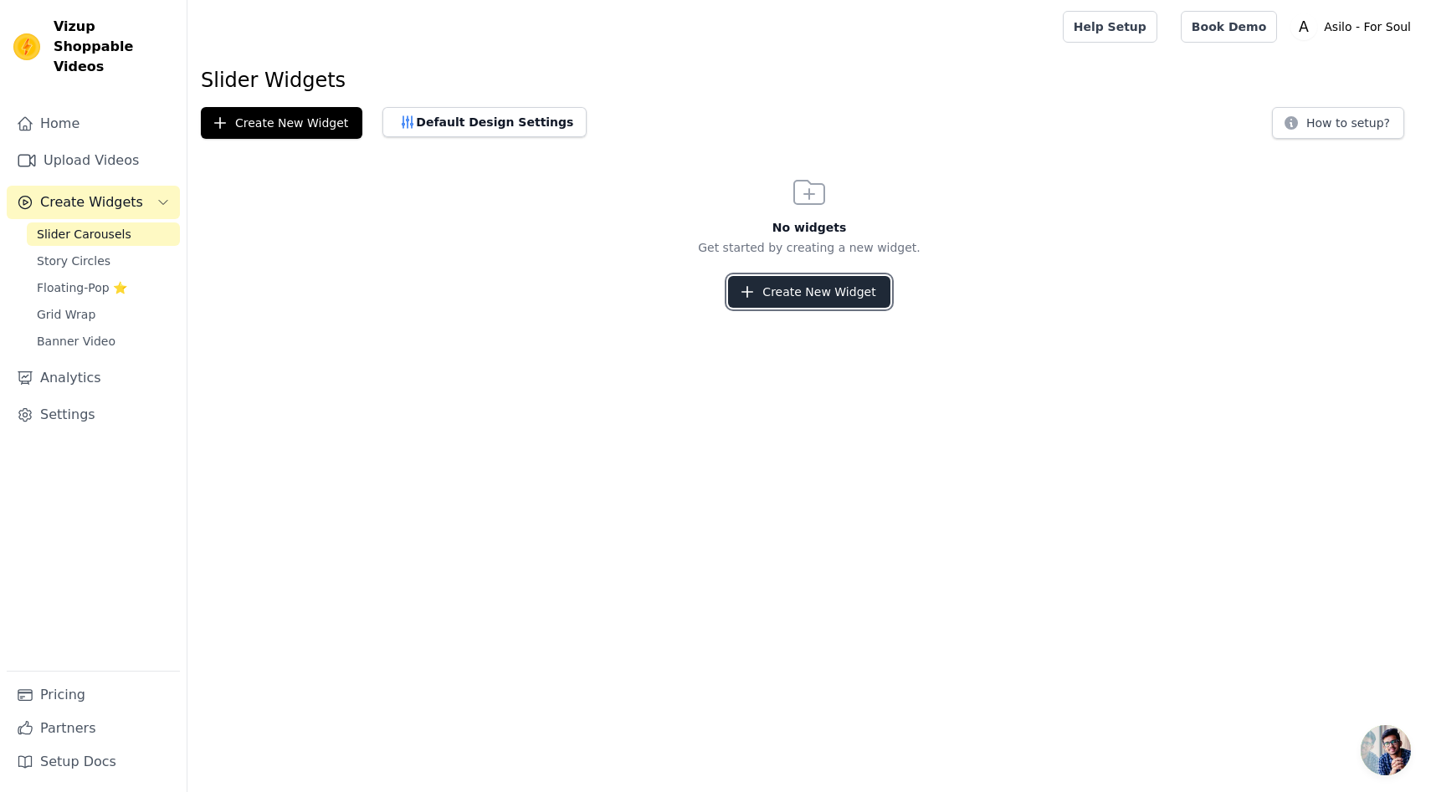
click at [769, 281] on button "Create New Widget" at bounding box center [808, 292] width 161 height 32
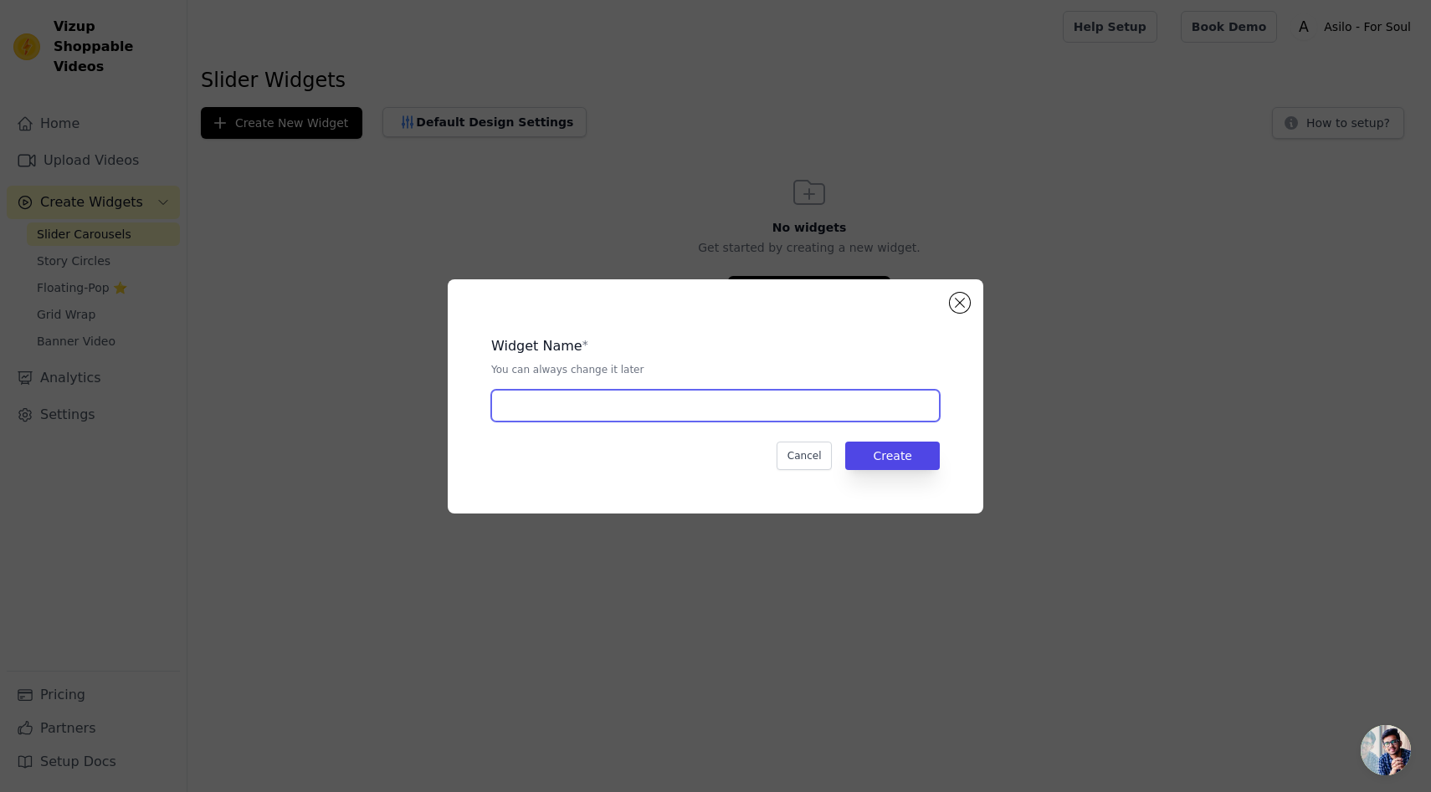
click at [719, 418] on input "text" at bounding box center [715, 406] width 448 height 32
click at [958, 301] on button "Close modal" at bounding box center [960, 303] width 20 height 20
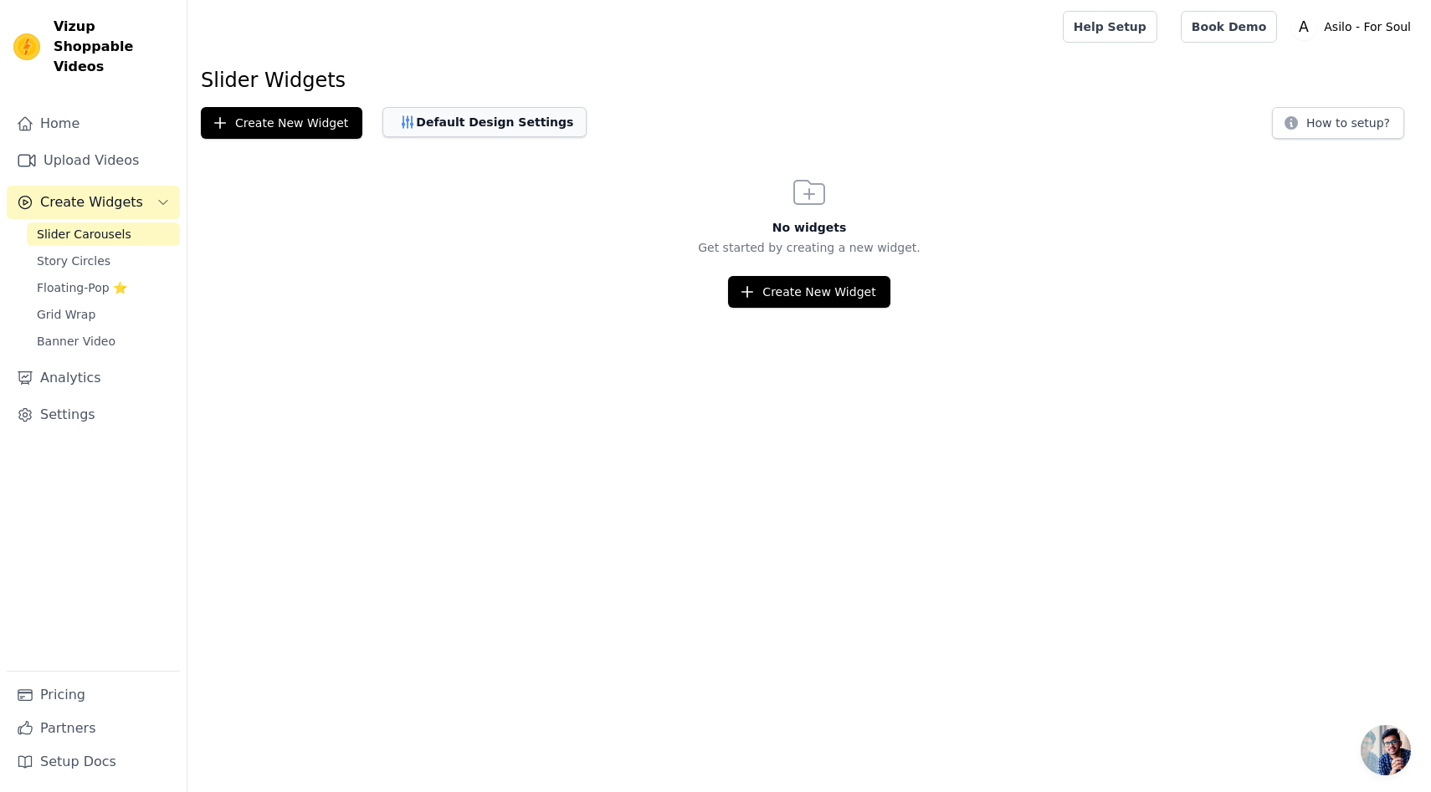
click at [387, 132] on button "Default Design Settings" at bounding box center [484, 122] width 204 height 30
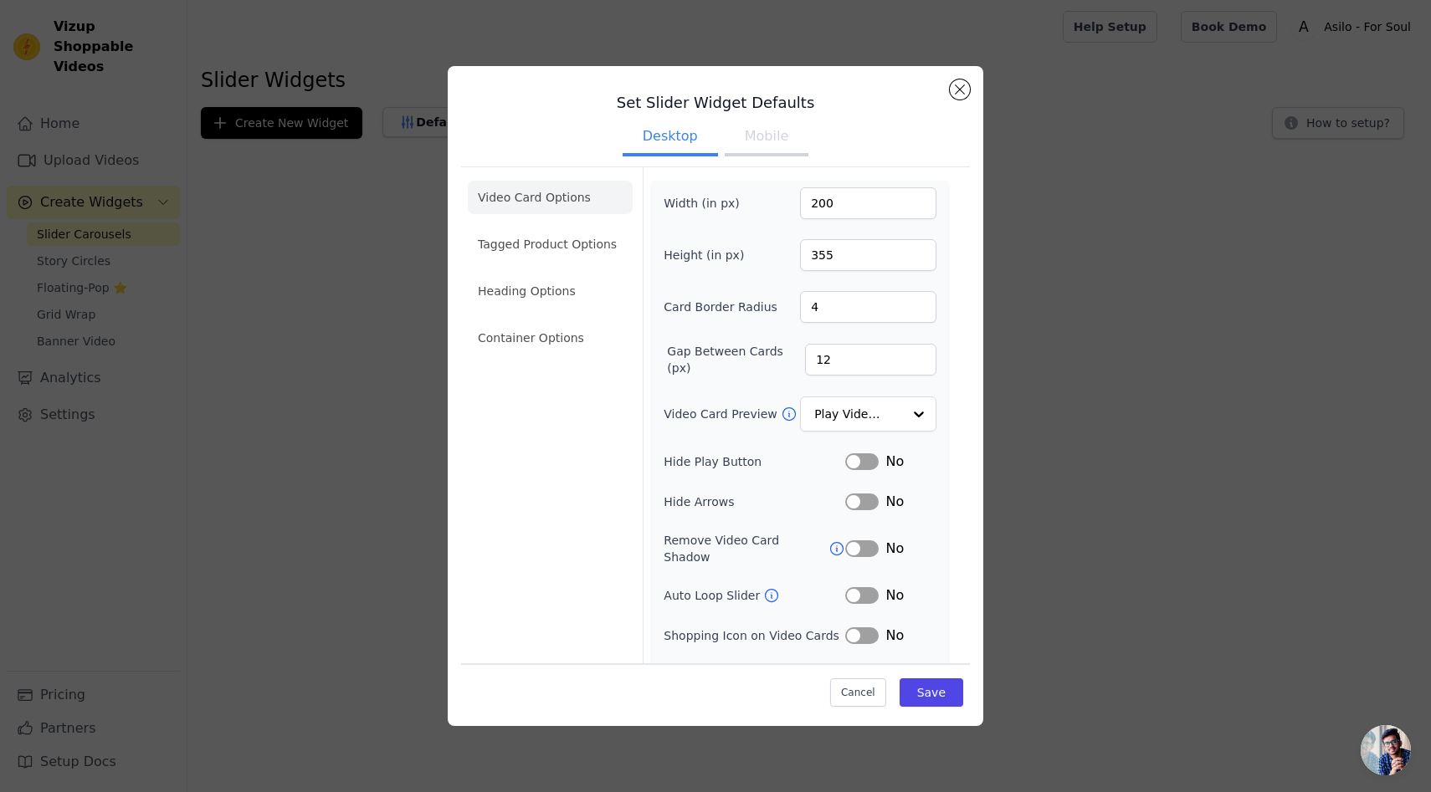
click at [361, 301] on div "Set Slider Widget Defaults Desktop Mobile Video Card Options Tagged Product Opt…" at bounding box center [715, 396] width 1377 height 714
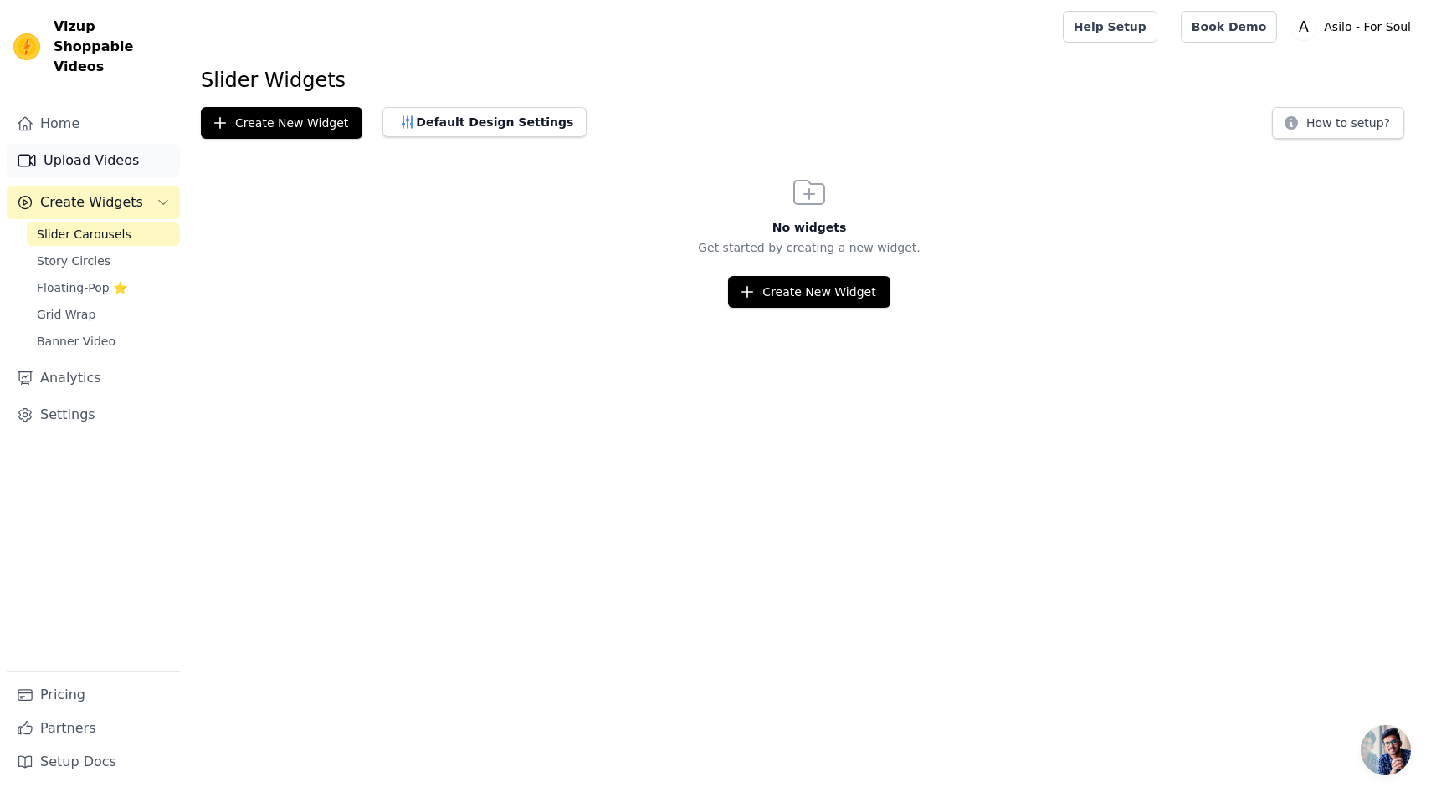
click at [140, 148] on link "Upload Videos" at bounding box center [93, 160] width 173 height 33
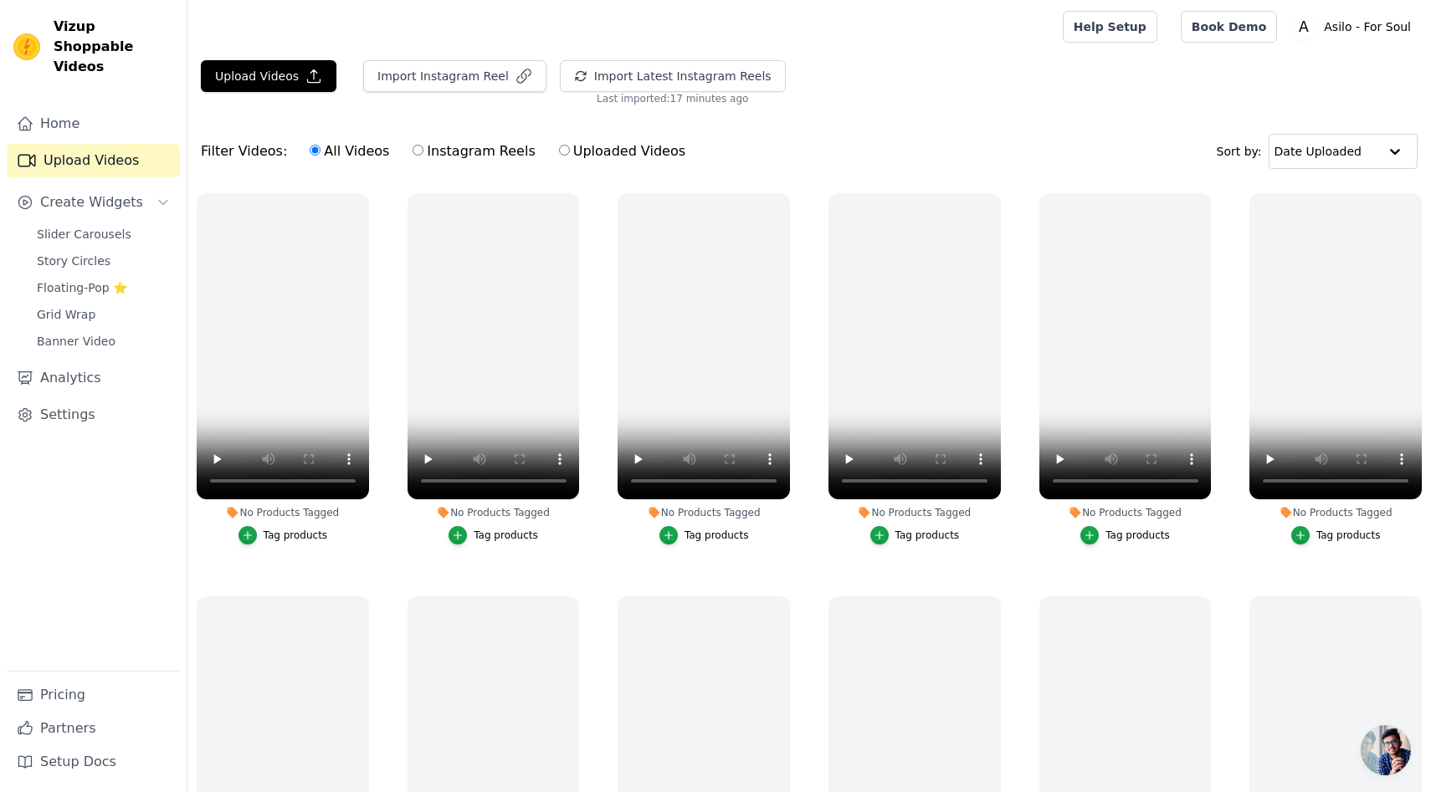
click at [559, 148] on input "Uploaded Videos" at bounding box center [564, 150] width 11 height 11
radio input "true"
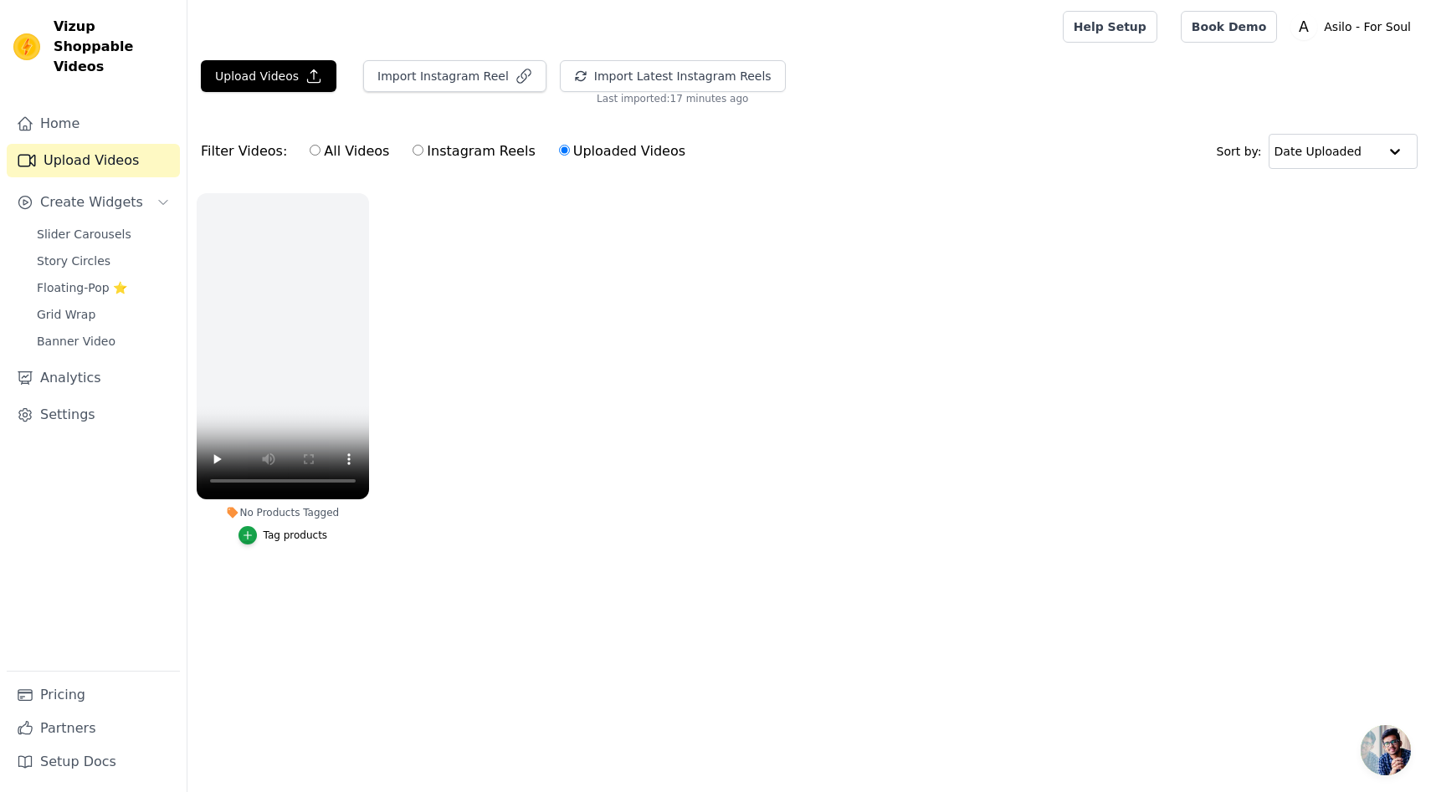
click at [1385, 737] on span "Open chat" at bounding box center [1385, 750] width 50 height 50
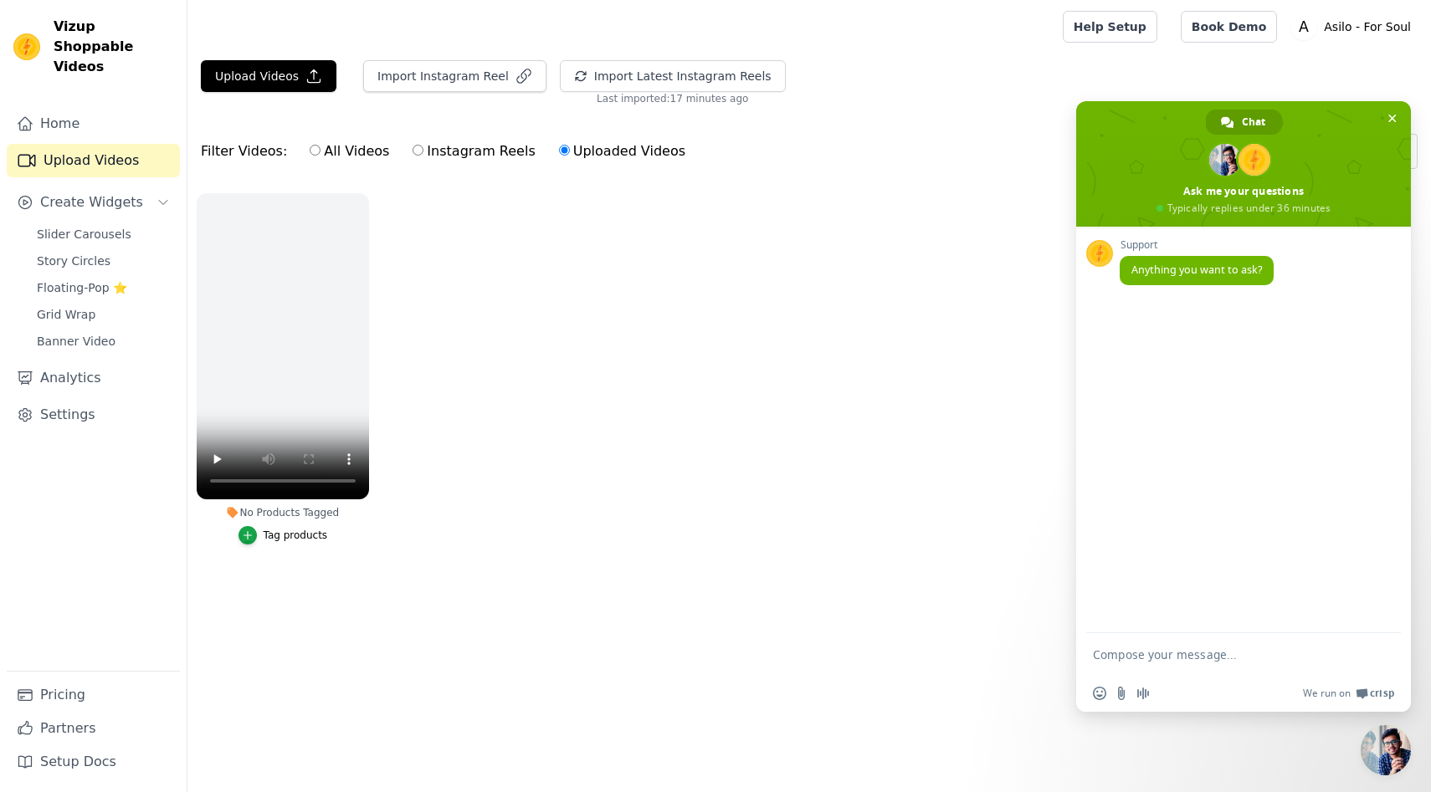
click at [1003, 545] on ul "No Products Tagged Tag products" at bounding box center [808, 385] width 1243 height 403
click at [1390, 121] on span "Close chat" at bounding box center [1392, 118] width 8 height 11
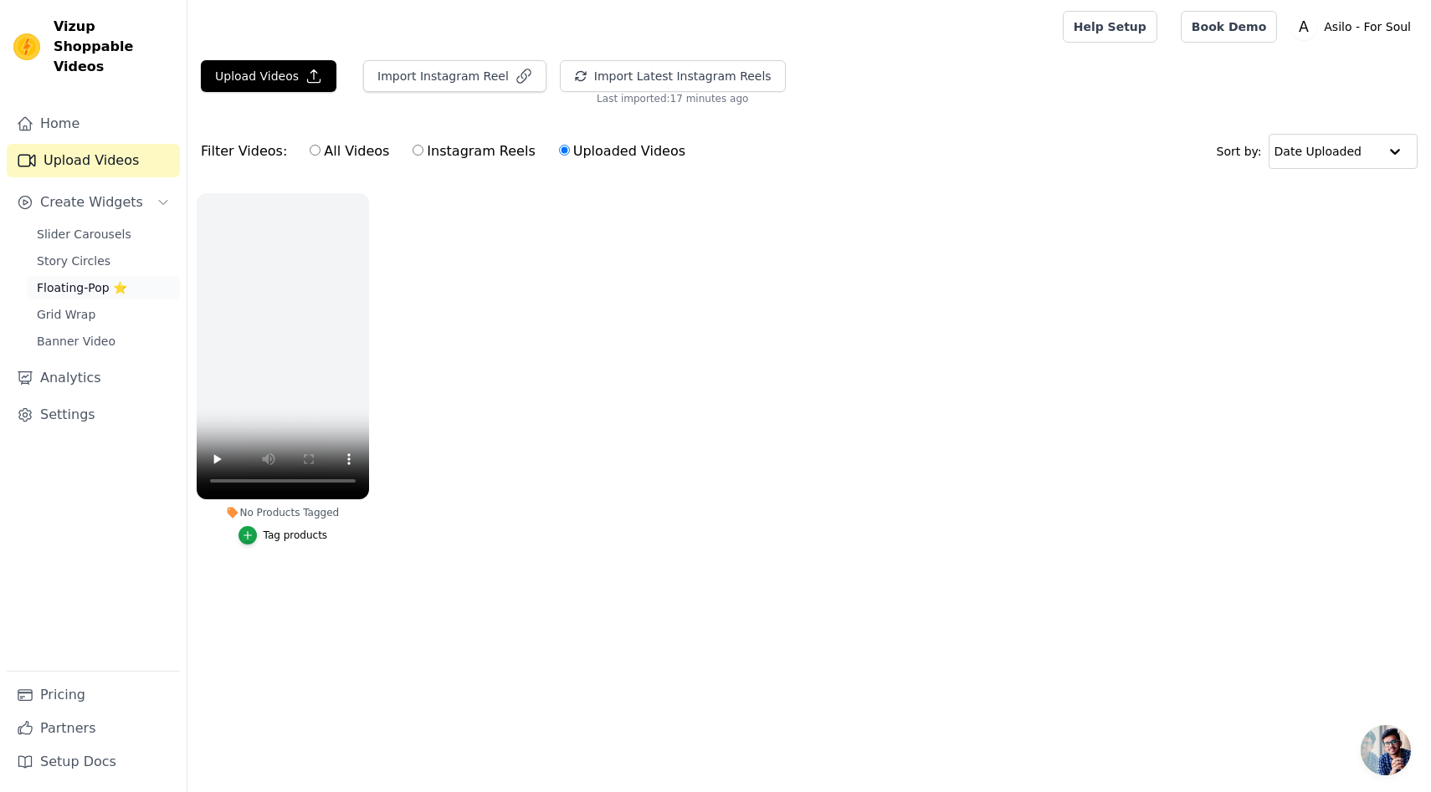
click at [88, 279] on span "Floating-Pop ⭐" at bounding box center [82, 287] width 90 height 17
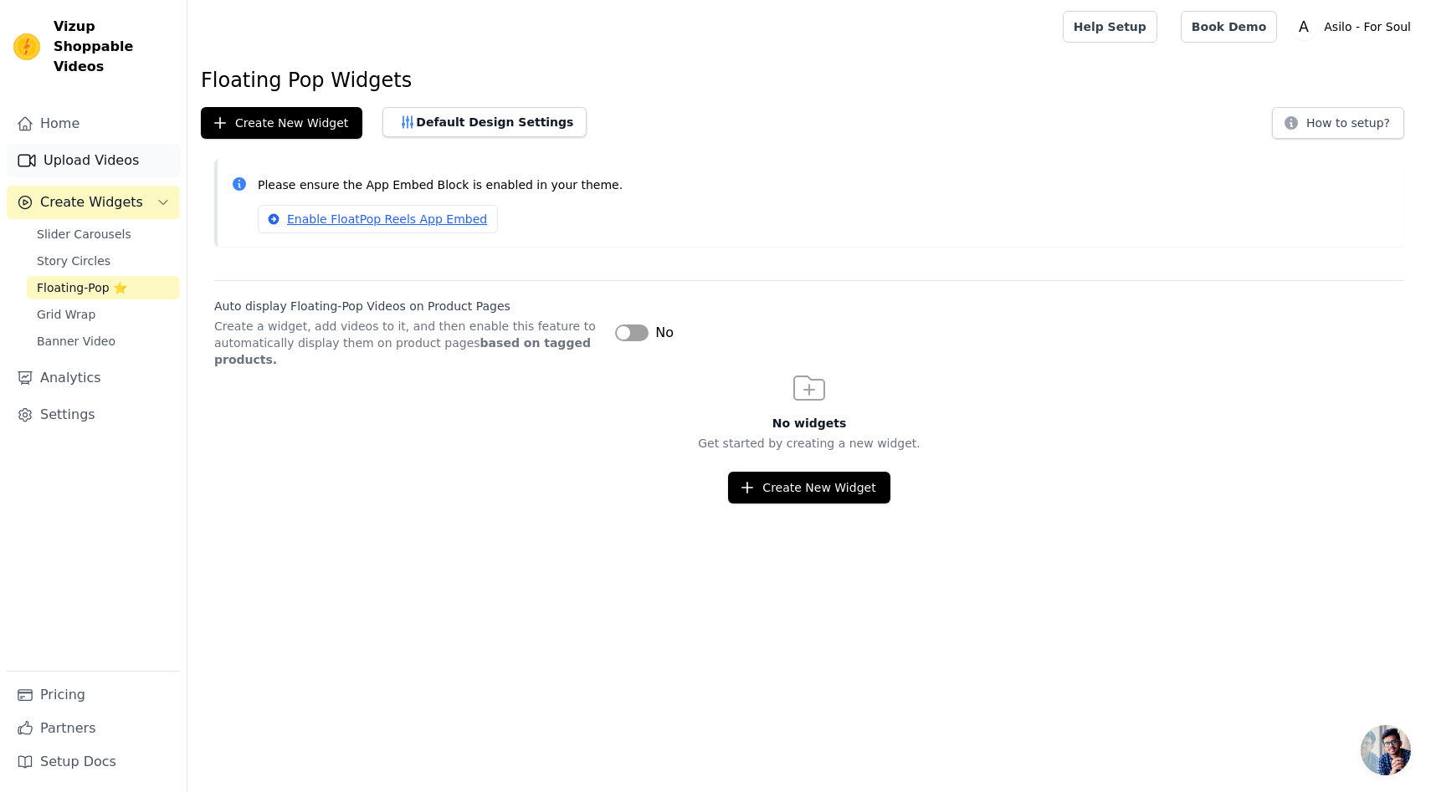
click at [85, 144] on link "Upload Videos" at bounding box center [93, 160] width 173 height 33
